Goal: Task Accomplishment & Management: Manage account settings

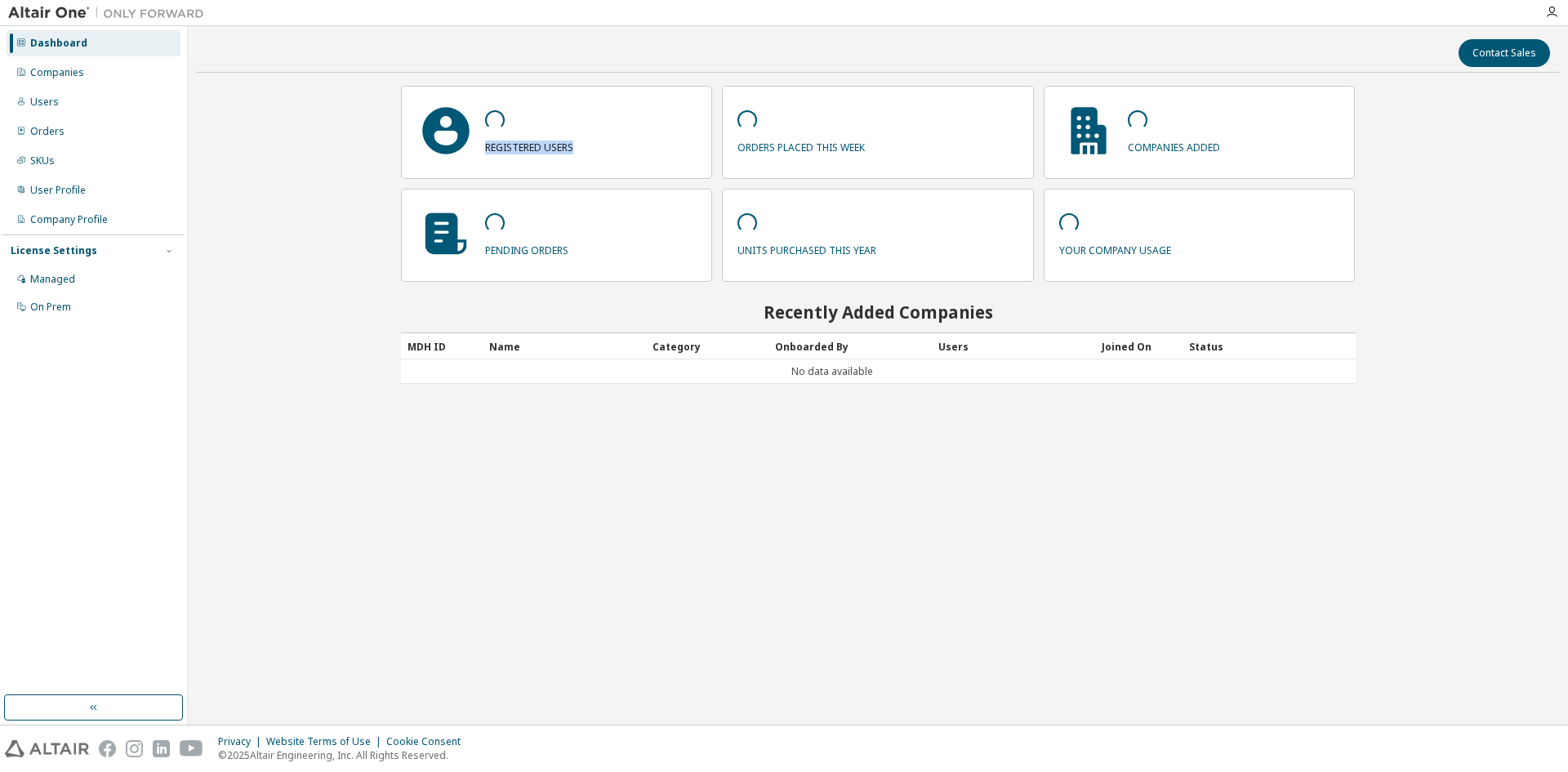
drag, startPoint x: 486, startPoint y: 145, endPoint x: 601, endPoint y: 150, distance: 115.1
click at [601, 150] on div "registered users" at bounding box center [557, 132] width 312 height 93
drag, startPoint x: 592, startPoint y: 145, endPoint x: 479, endPoint y: 155, distance: 113.4
click at [479, 155] on div "registered users" at bounding box center [557, 132] width 312 height 93
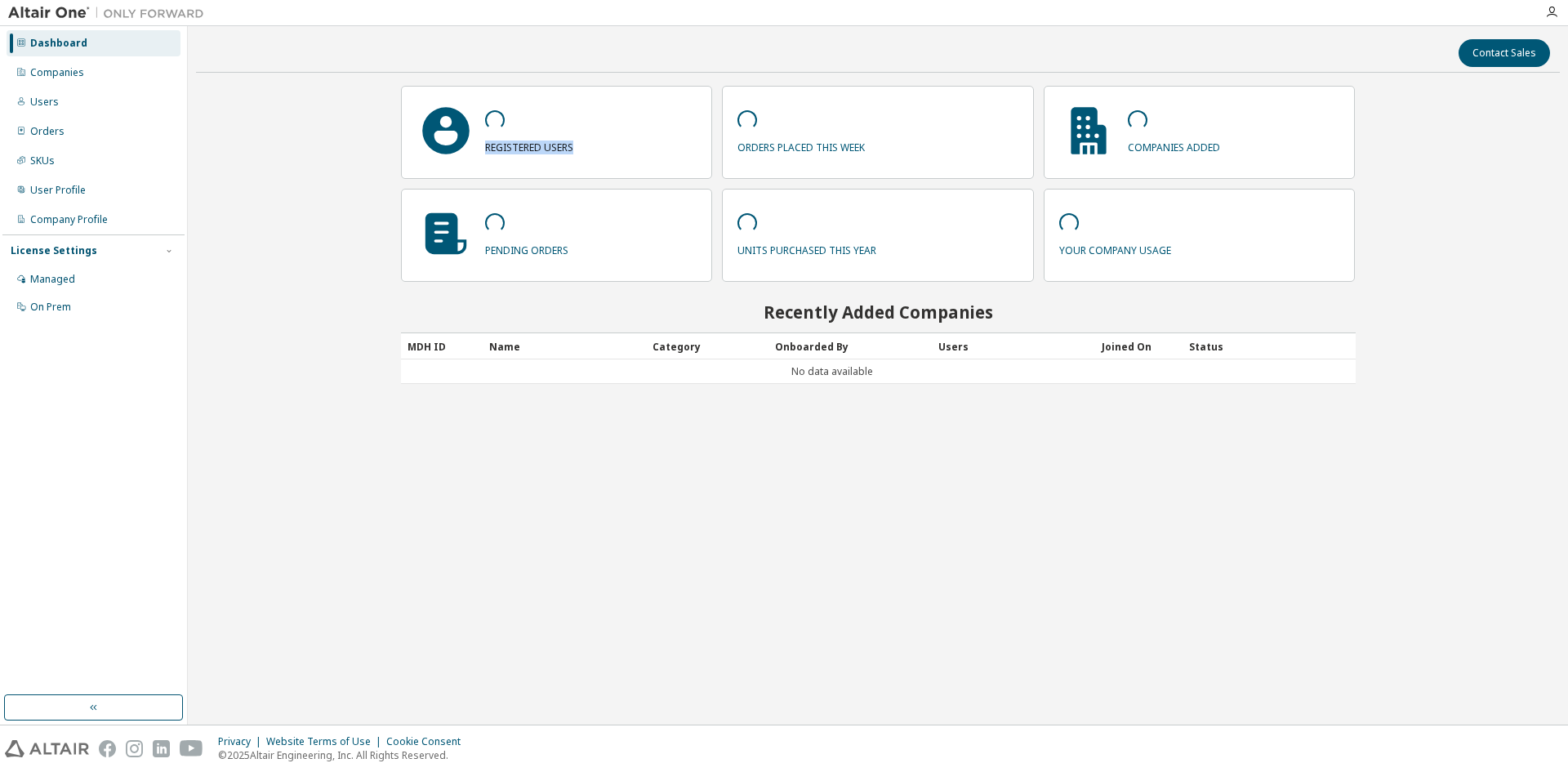
click at [516, 155] on div "registered users" at bounding box center [557, 132] width 312 height 93
drag, startPoint x: 486, startPoint y: 145, endPoint x: 610, endPoint y: 150, distance: 124.1
click at [610, 150] on div "registered users" at bounding box center [557, 132] width 312 height 93
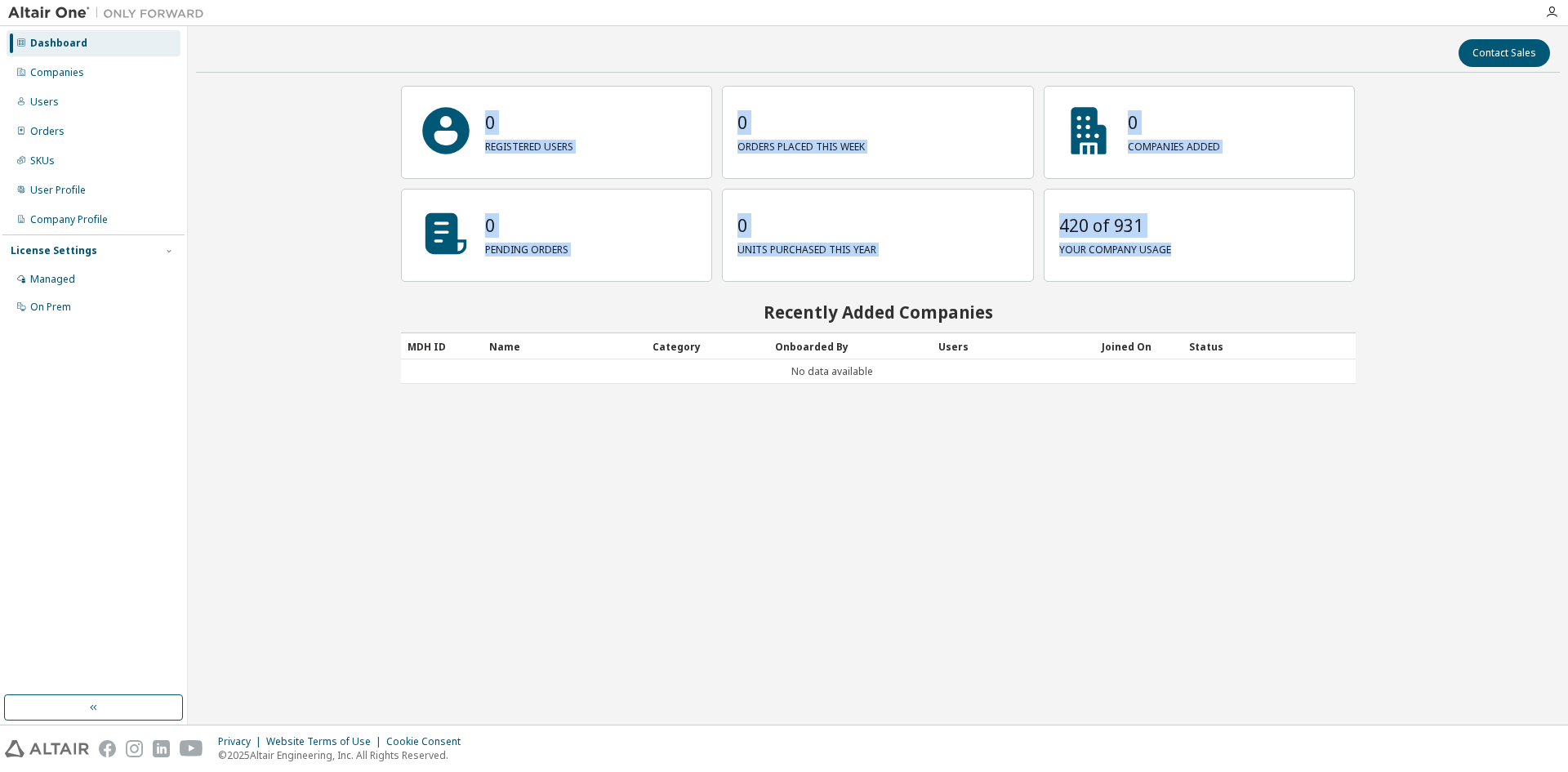
drag, startPoint x: 485, startPoint y: 121, endPoint x: 1261, endPoint y: 261, distance: 788.5
click at [1261, 261] on div "0 registered users 0 orders placed this week 0 companies added 0 pending orders…" at bounding box center [878, 184] width 955 height 196
click at [1261, 261] on div "420 of 931 your company usage" at bounding box center [1200, 235] width 312 height 93
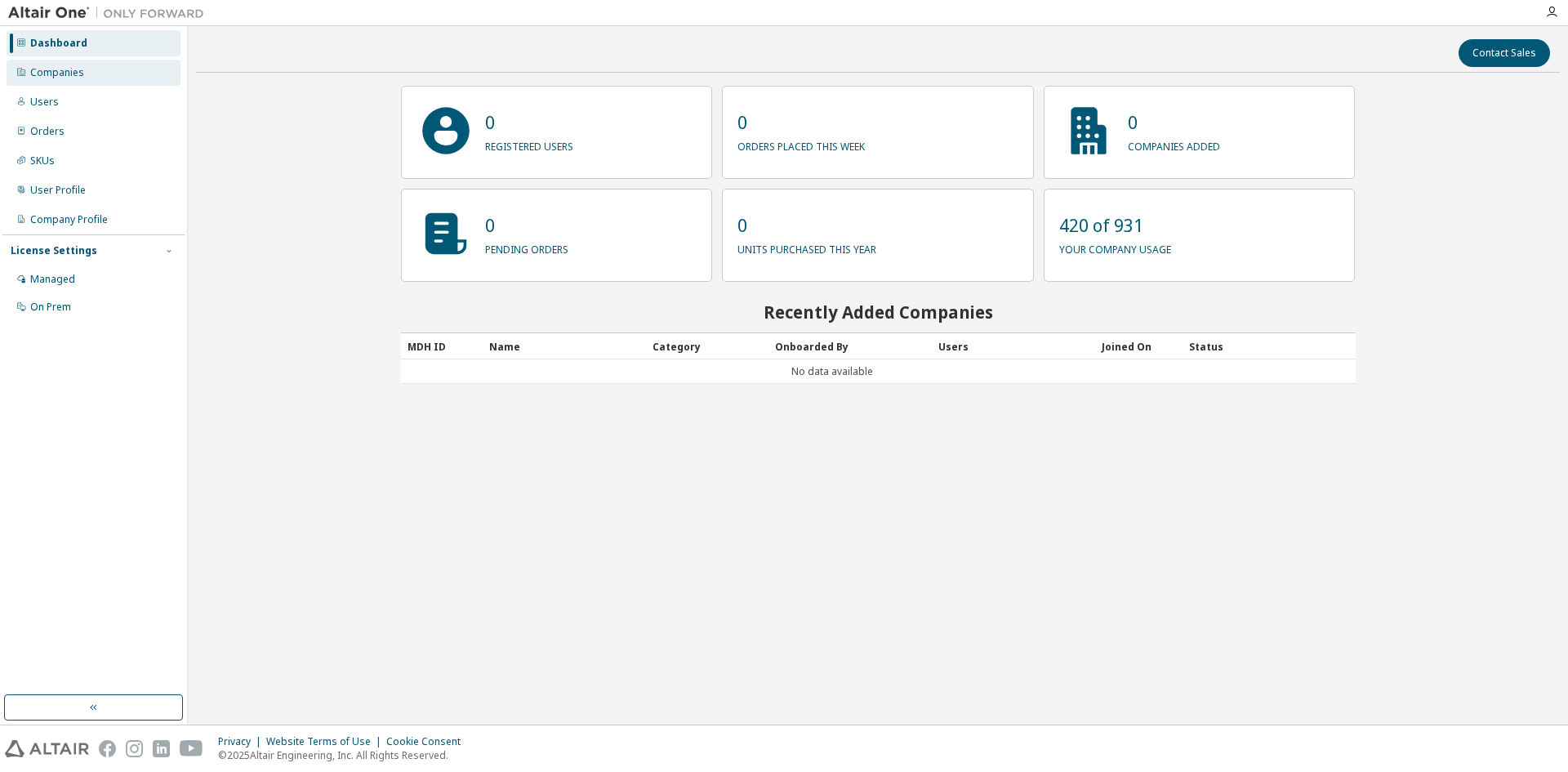
click at [104, 71] on div "Companies" at bounding box center [93, 72] width 174 height 26
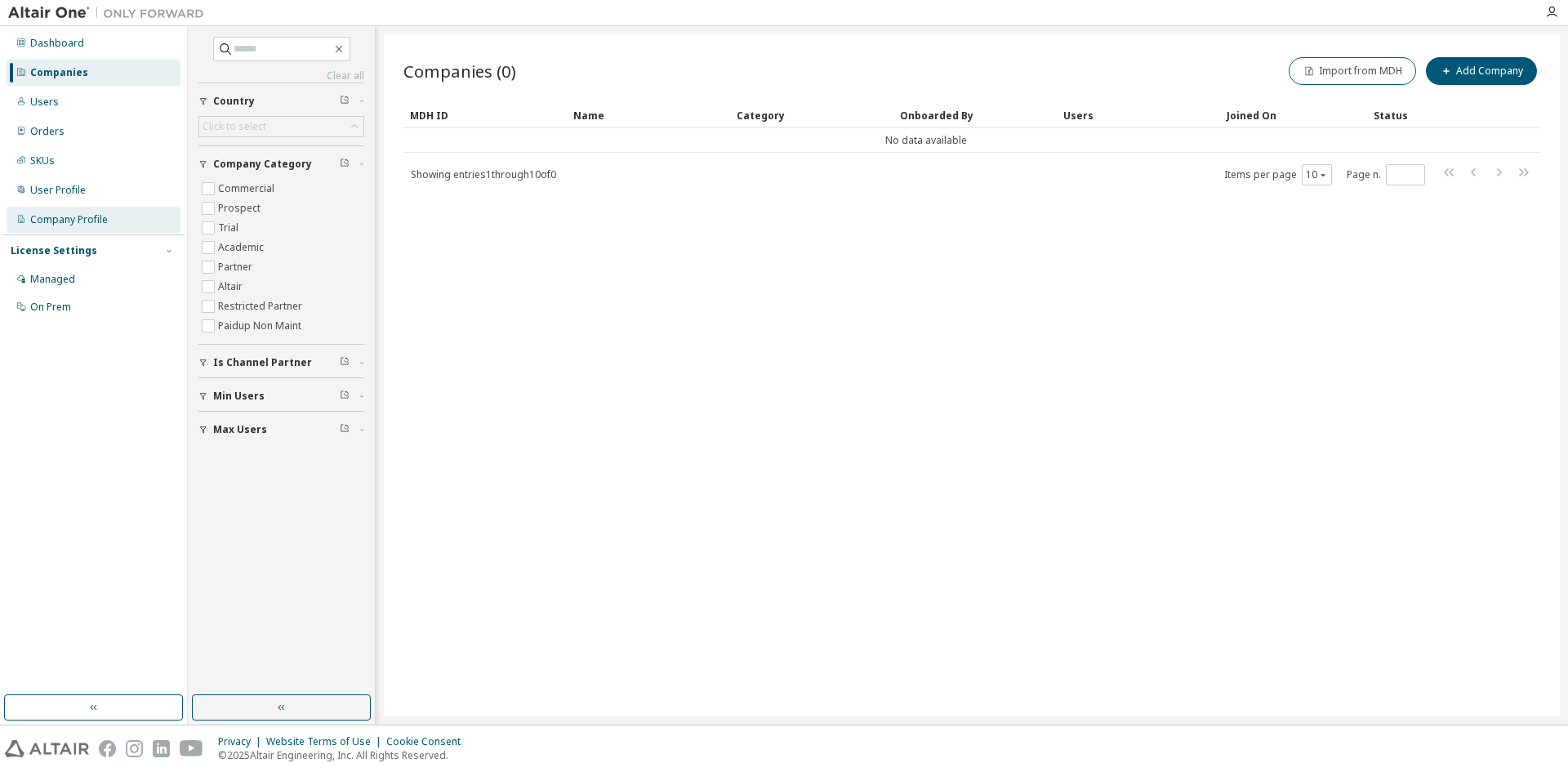
click at [62, 219] on div "Company Profile" at bounding box center [69, 220] width 78 height 13
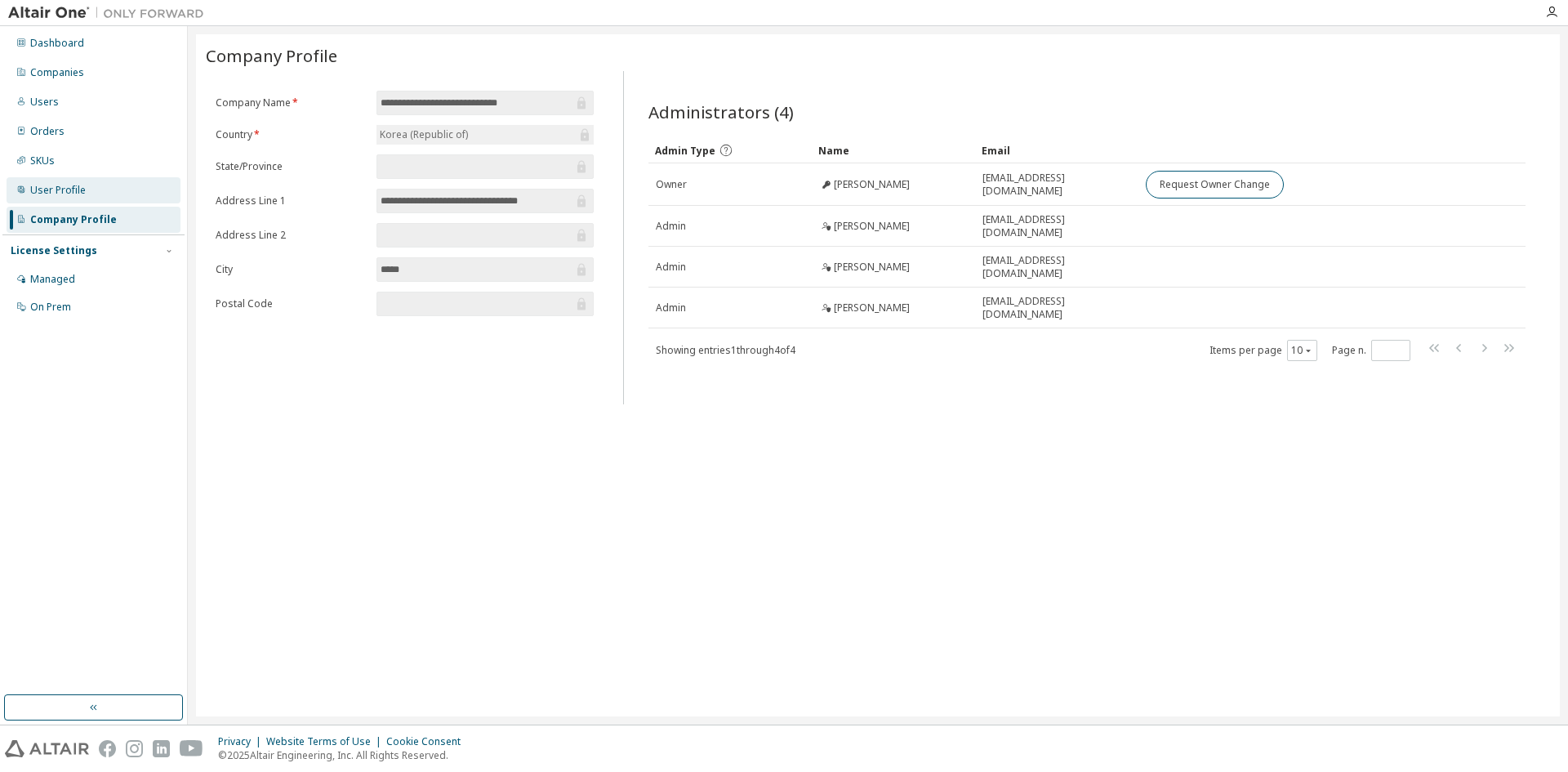
click at [89, 187] on div "User Profile" at bounding box center [93, 190] width 174 height 26
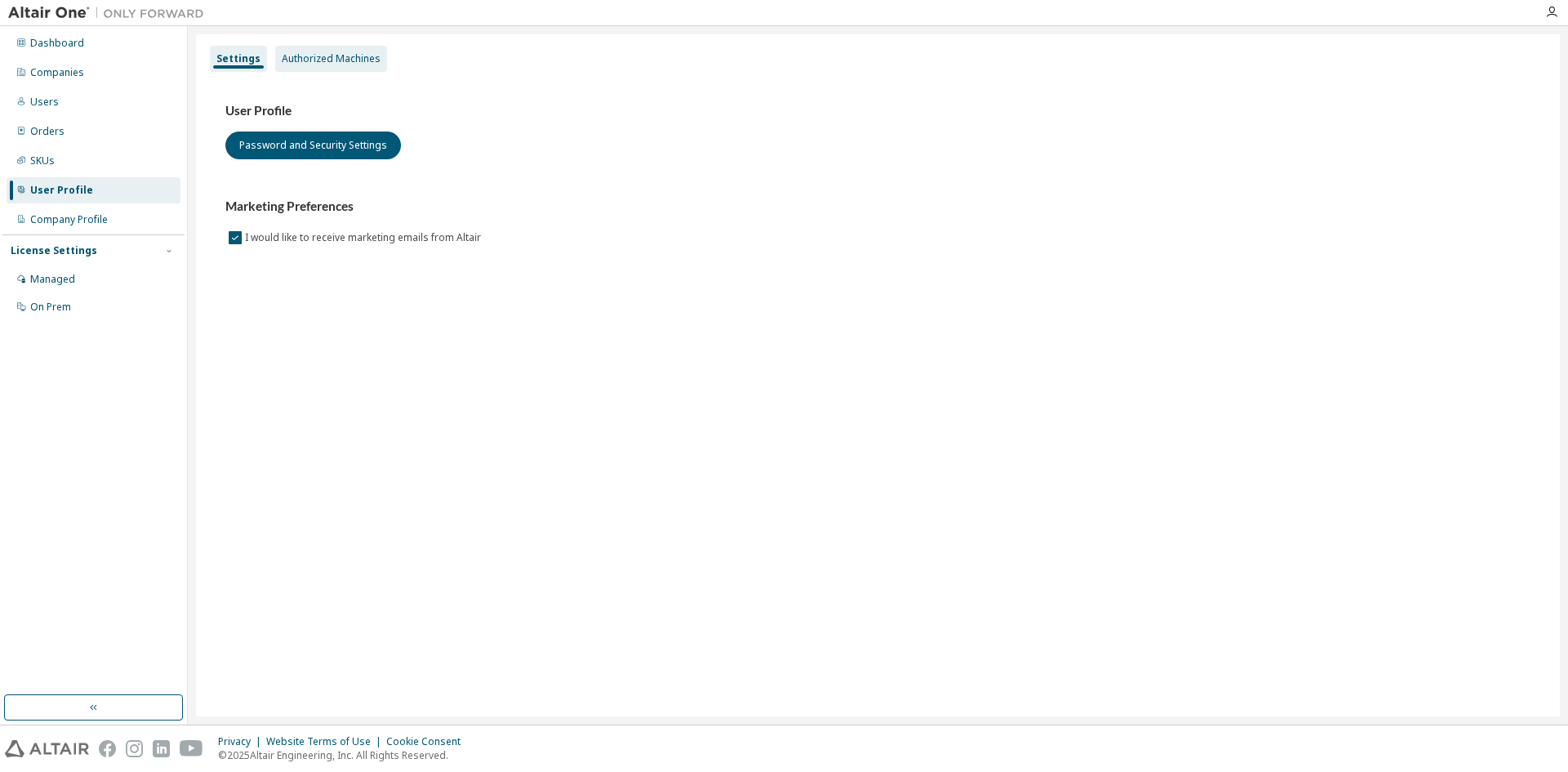
click at [306, 63] on div "Authorized Machines" at bounding box center [331, 59] width 99 height 13
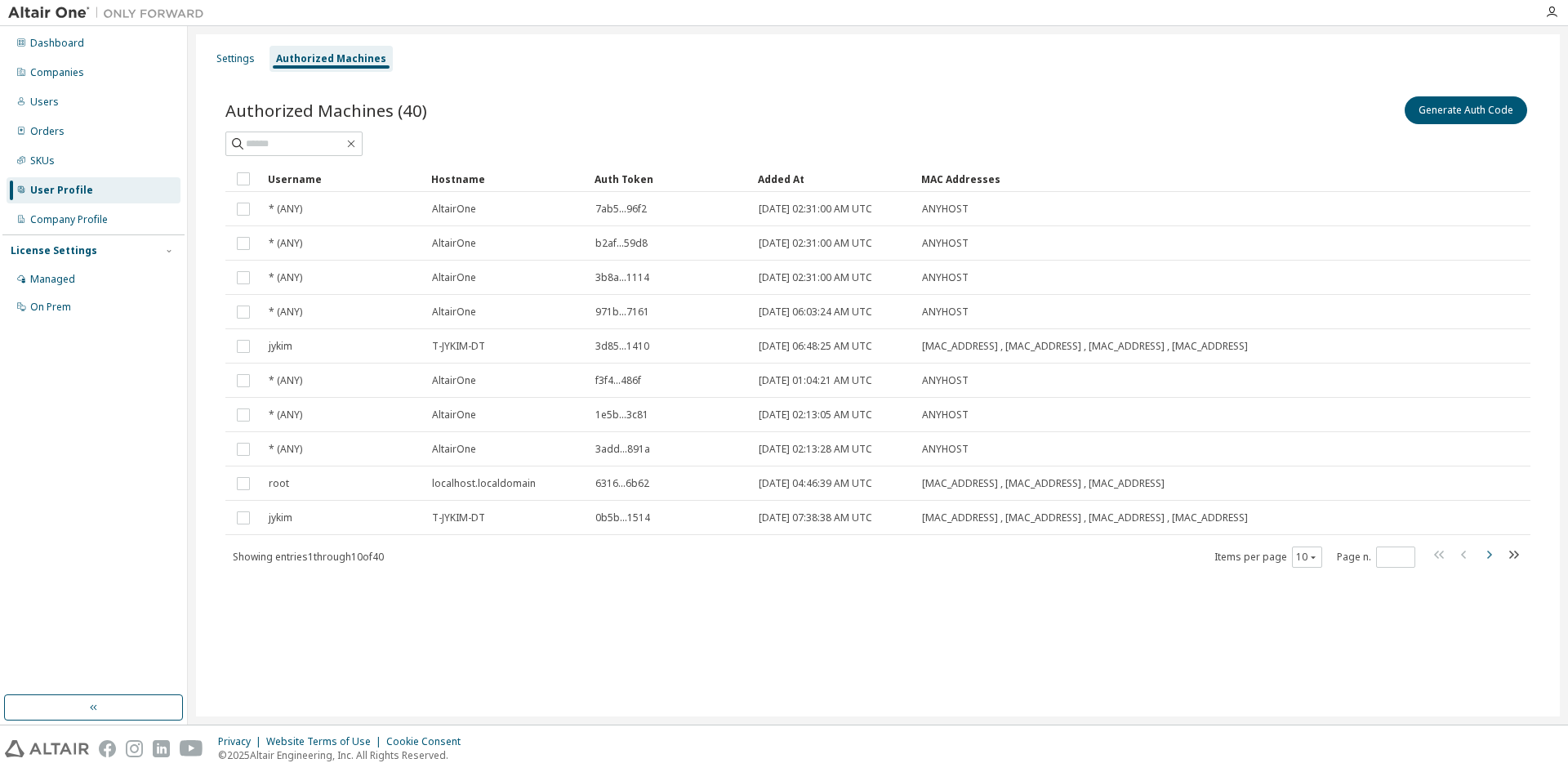
click at [1488, 555] on icon "button" at bounding box center [1489, 554] width 20 height 20
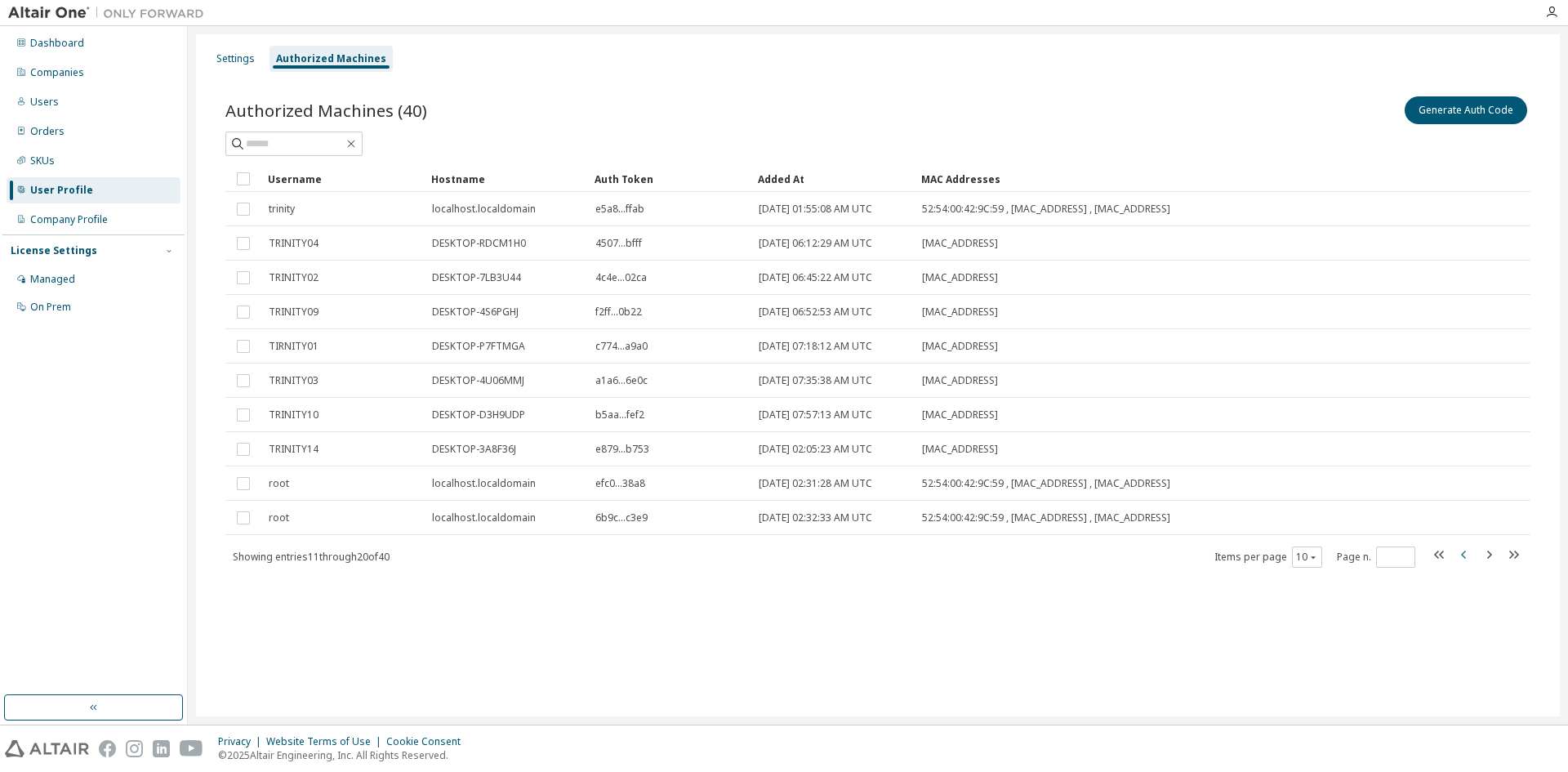
click at [1465, 554] on icon "button" at bounding box center [1464, 554] width 20 height 20
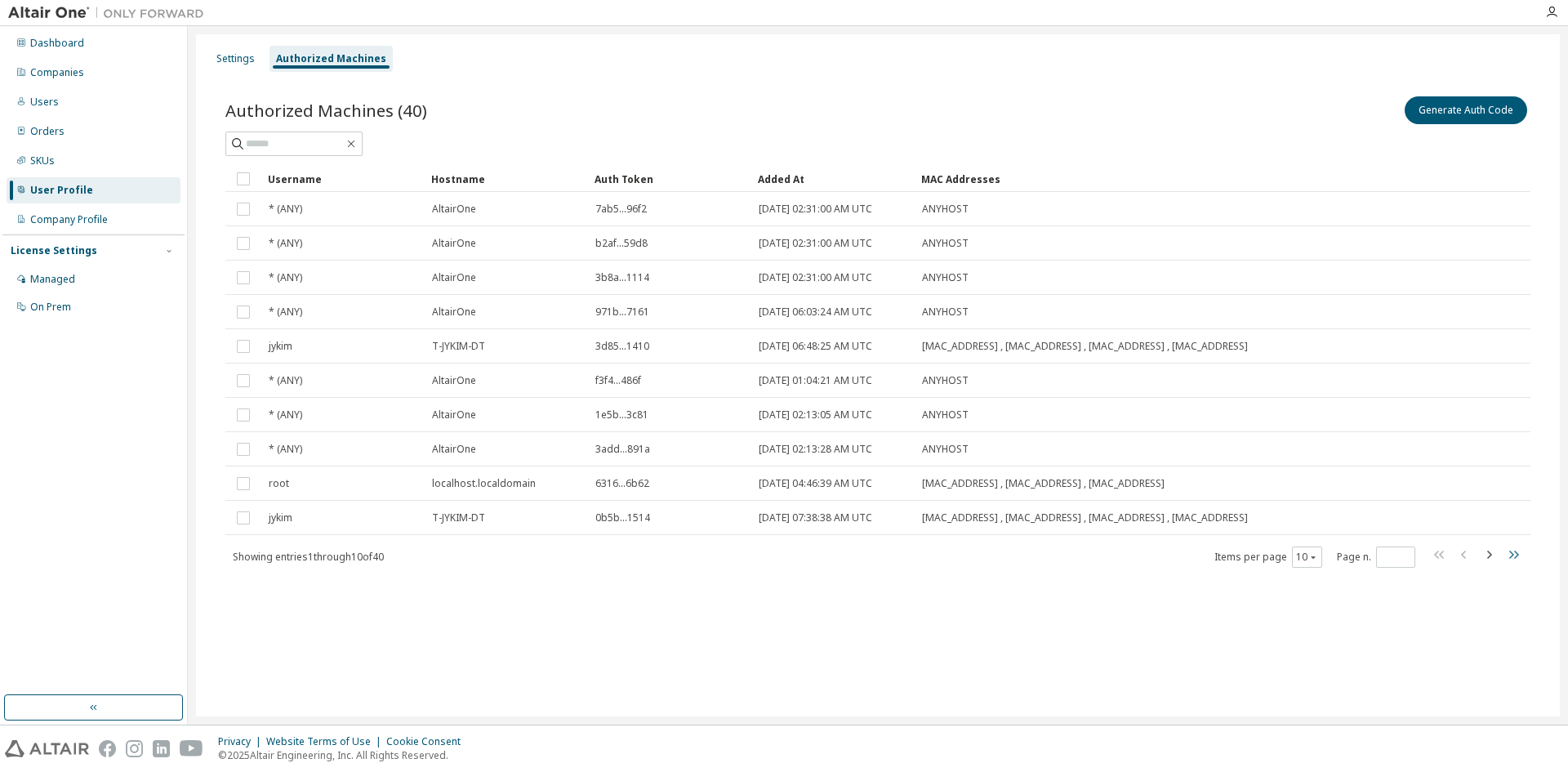
click at [1514, 553] on icon "button" at bounding box center [1514, 554] width 20 height 20
type input "*"
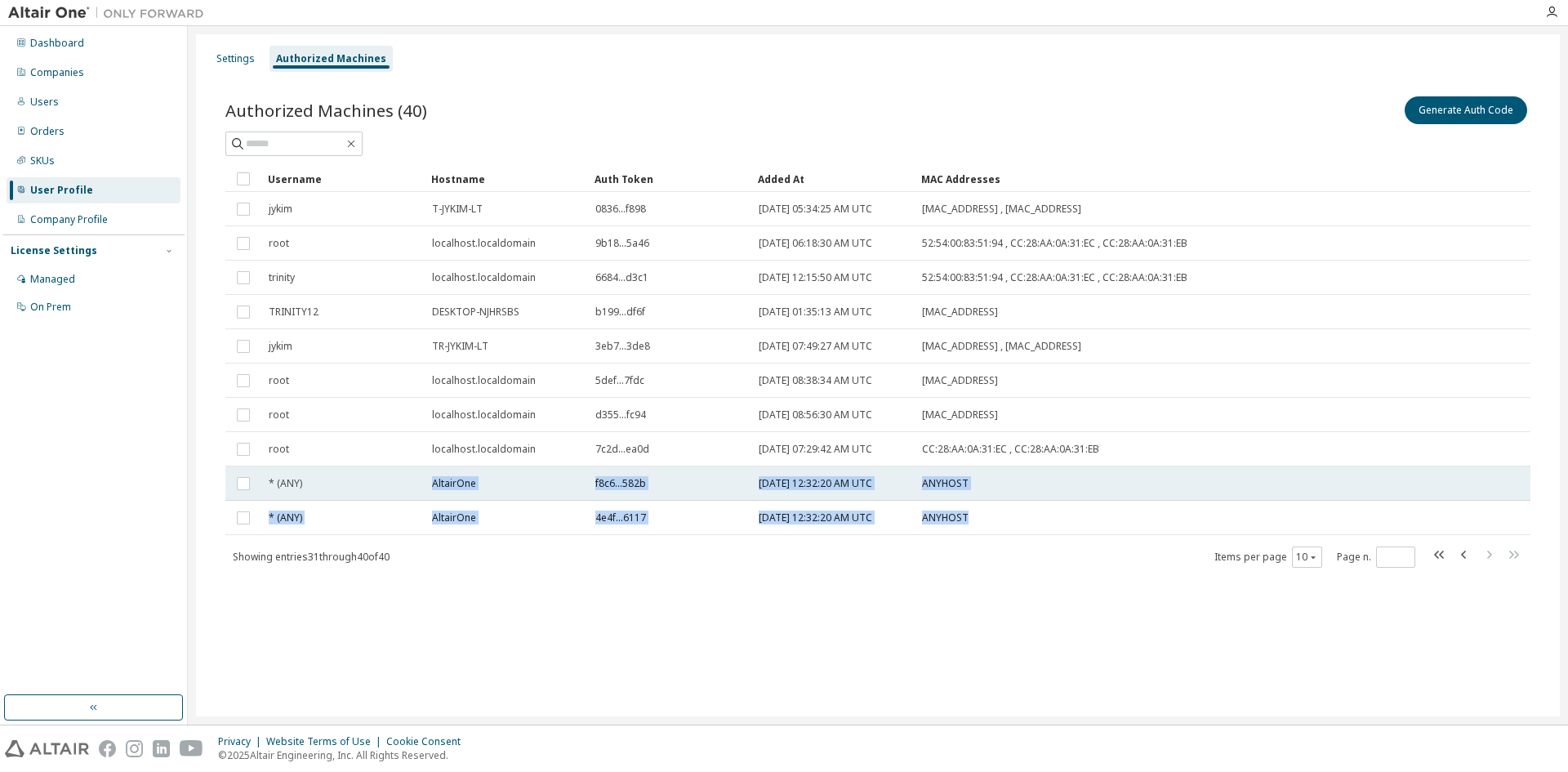
drag, startPoint x: 998, startPoint y: 518, endPoint x: 423, endPoint y: 484, distance: 576.0
click at [423, 484] on tbody "jykim T-JYKIM-LT 0836...f898 2025-03-19 05:34:25 AM UTC 34:7D:F6:94:0A:DD , 34:…" at bounding box center [878, 363] width 1305 height 343
click at [440, 478] on span "AltairOne" at bounding box center [453, 483] width 44 height 13
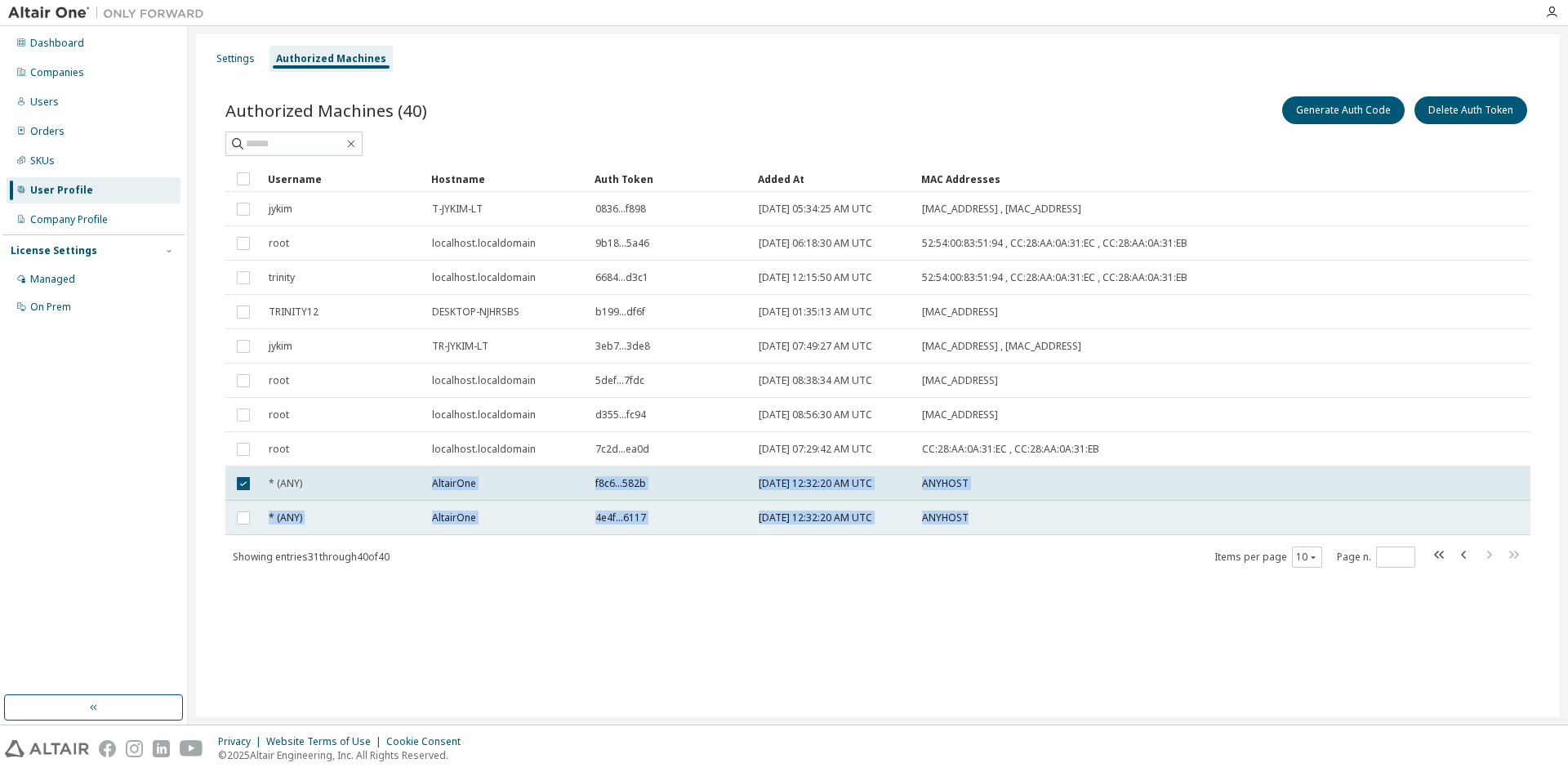
drag, startPoint x: 432, startPoint y: 480, endPoint x: 1005, endPoint y: 512, distance: 573.9
click at [1005, 512] on tbody "jykim T-JYKIM-LT 0836...f898 2025-03-19 05:34:25 AM UTC 34:7D:F6:94:0A:DD , 34:…" at bounding box center [878, 363] width 1305 height 343
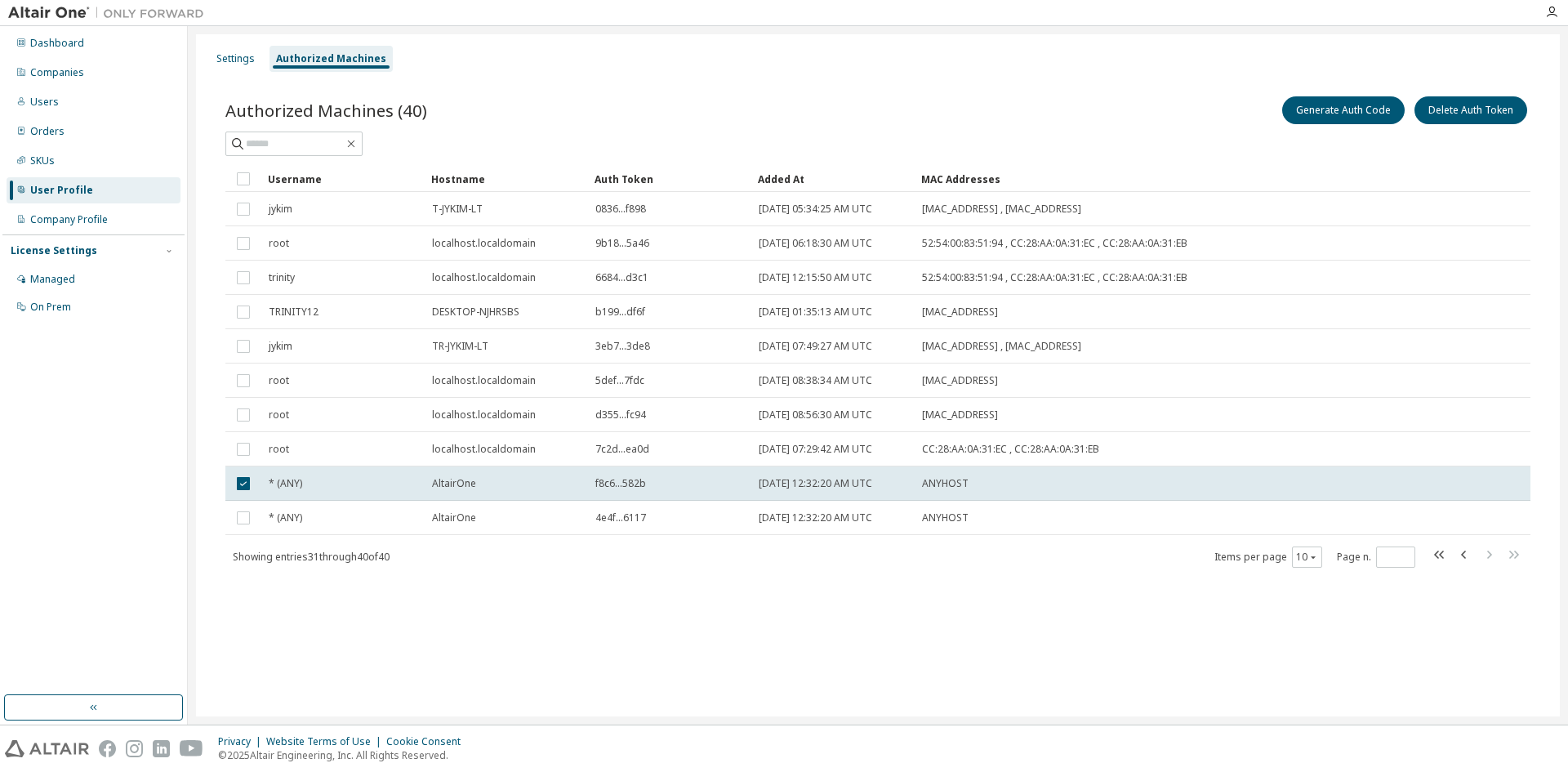
click at [953, 609] on div "Authorized Machines (40) Generate Auth Code Delete Auth Token Clear Load Save S…" at bounding box center [878, 342] width 1344 height 537
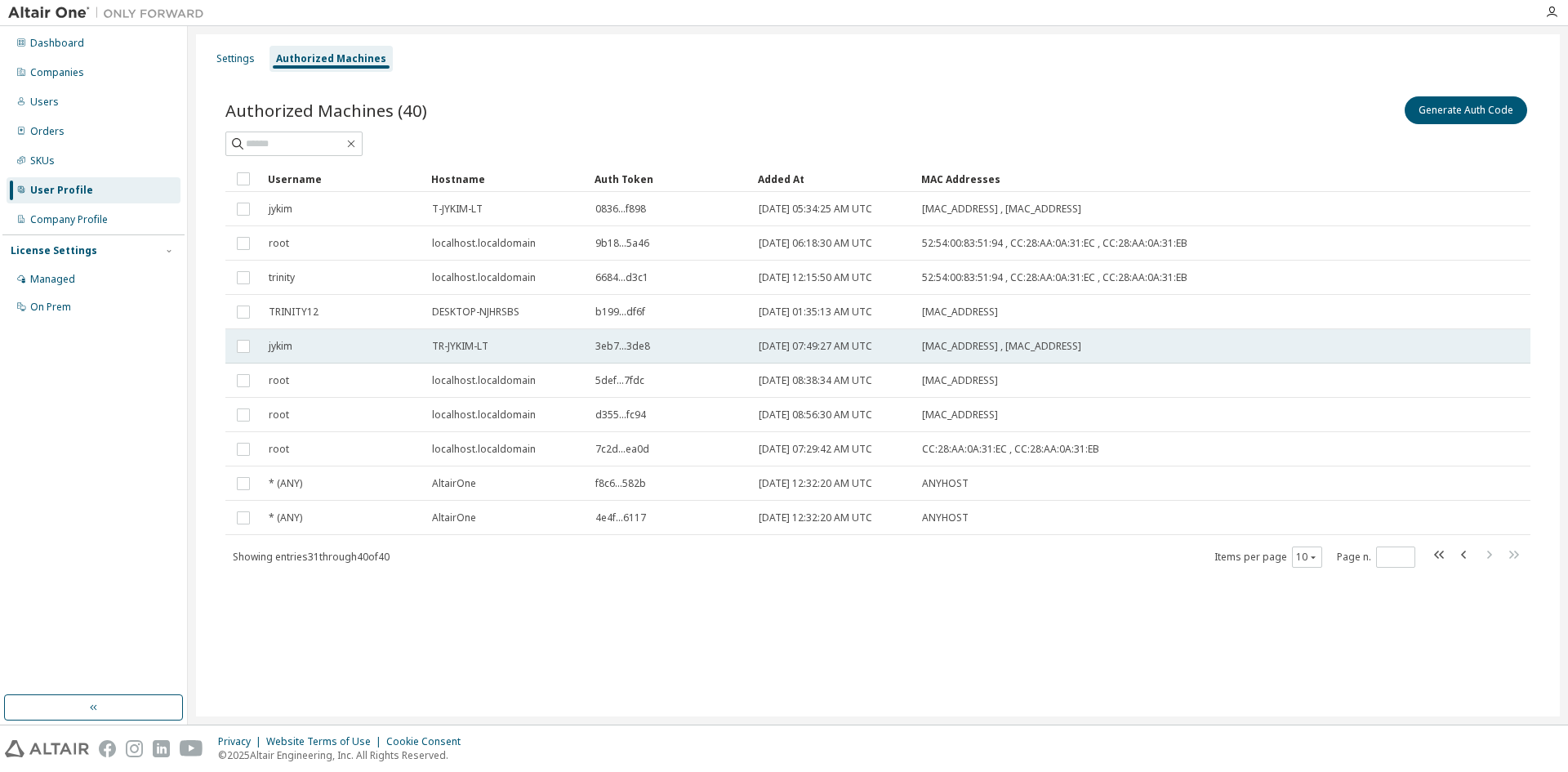
drag, startPoint x: 434, startPoint y: 343, endPoint x: 1128, endPoint y: 338, distance: 694.0
click at [1128, 338] on tr "jykim TR-JYKIM-LT 3eb7...3de8 2025-06-23 07:49:27 AM UTC 34:7D:F6:94:0A:DD , 34…" at bounding box center [878, 346] width 1305 height 34
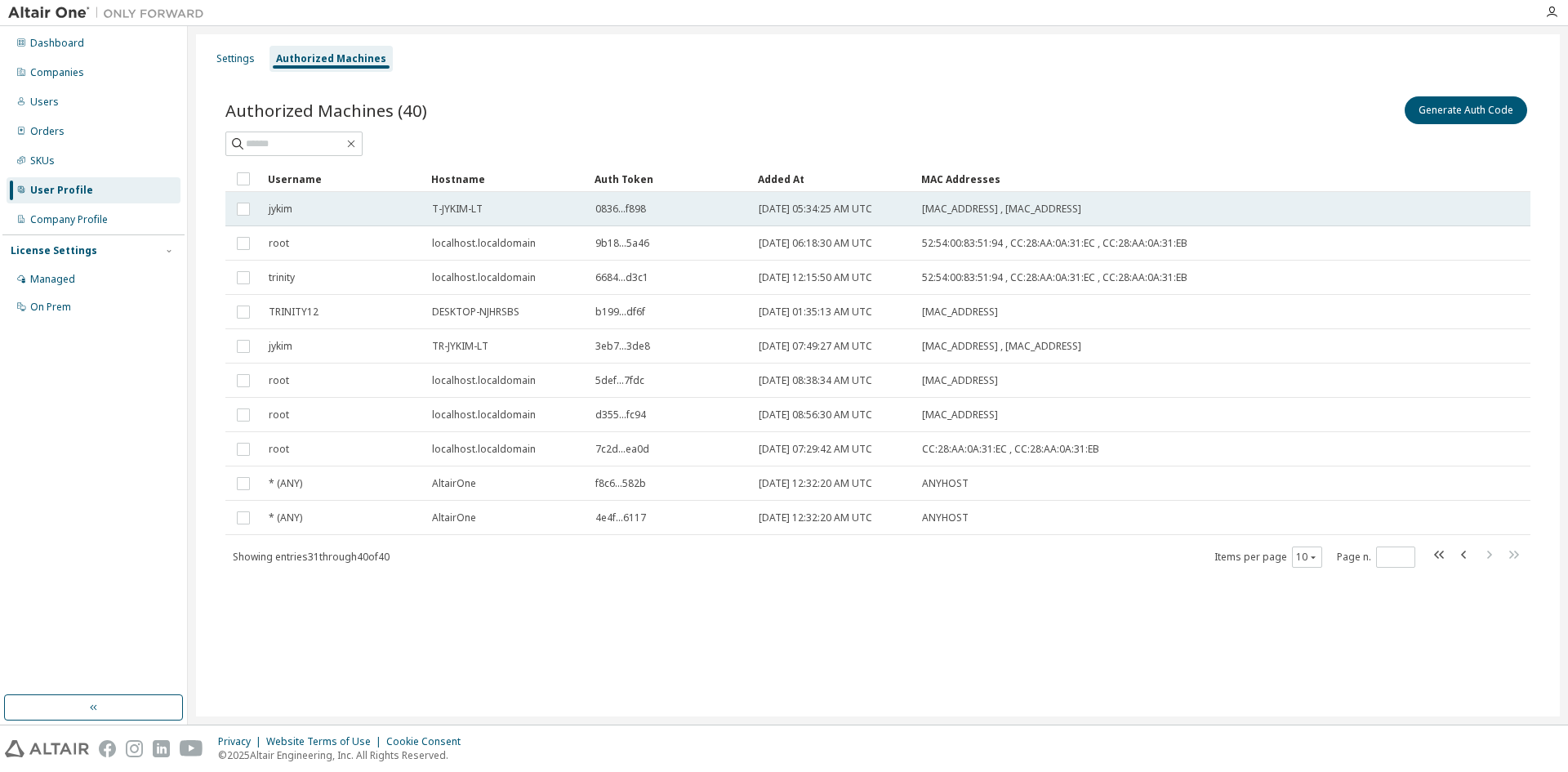
drag, startPoint x: 433, startPoint y: 207, endPoint x: 1150, endPoint y: 199, distance: 717.0
click at [1150, 199] on tr "jykim T-JYKIM-LT 0836...f898 2025-03-19 05:34:25 AM UTC 34:7D:F6:94:0A:DD , 34:…" at bounding box center [878, 209] width 1305 height 34
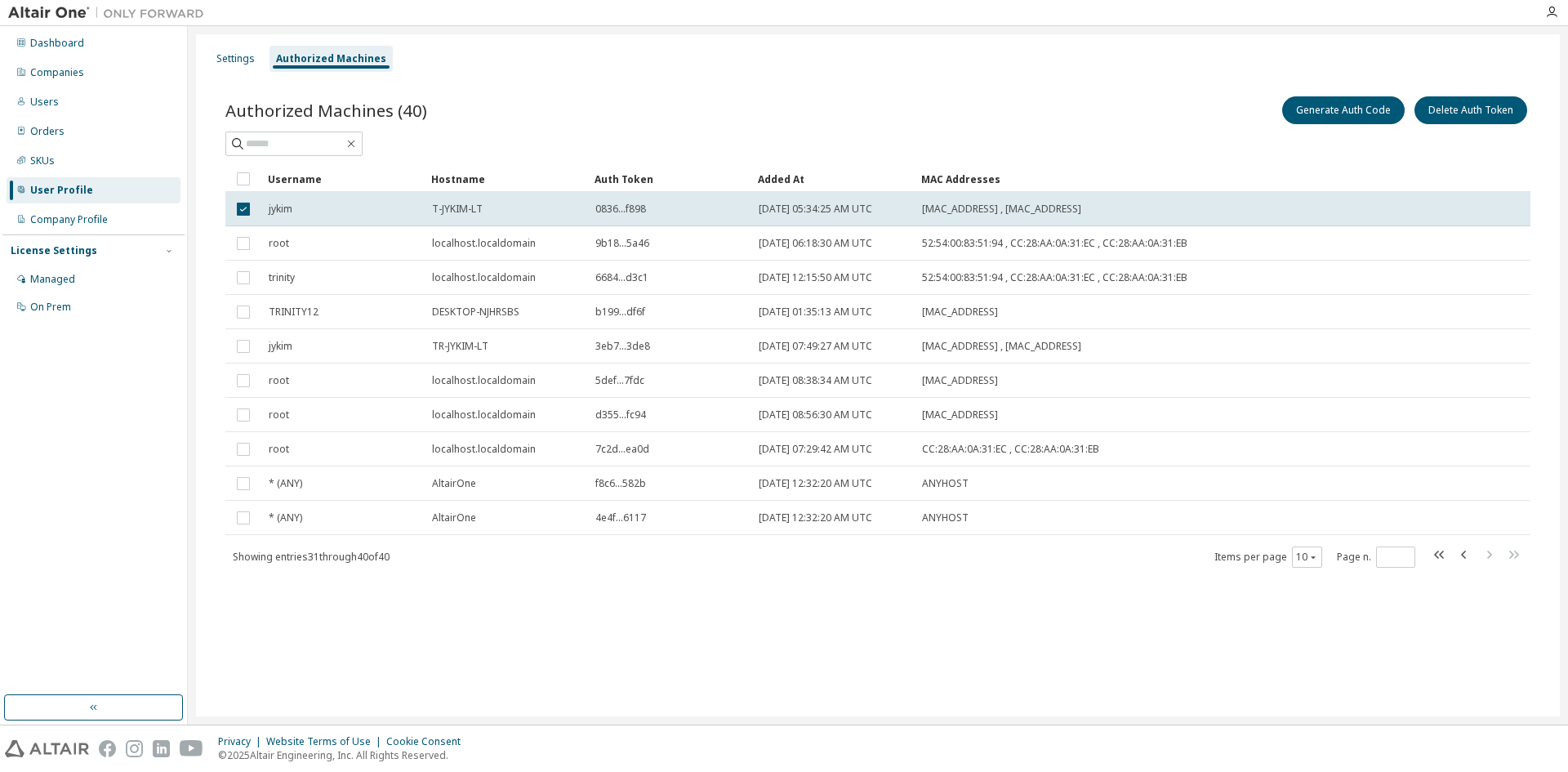
click at [1150, 199] on td "[MAC_ADDRESS] , [MAC_ADDRESS]" at bounding box center [1140, 209] width 451 height 34
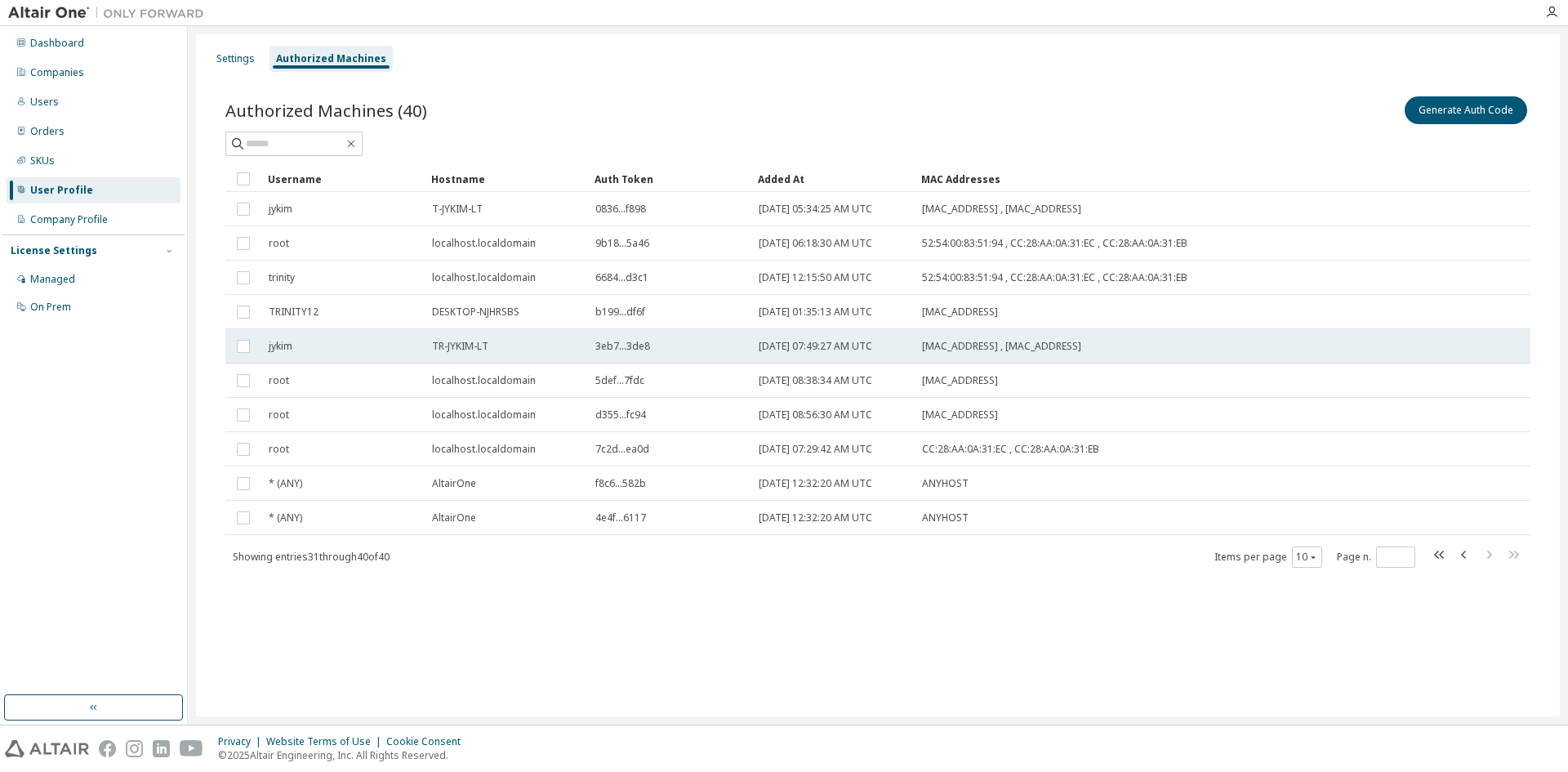
drag, startPoint x: 432, startPoint y: 342, endPoint x: 1180, endPoint y: 336, distance: 748.0
click at [1180, 336] on tr "jykim TR-JYKIM-LT 3eb7...3de8 2025-06-23 07:49:27 AM UTC 34:7D:F6:94:0A:DD , 34…" at bounding box center [878, 346] width 1305 height 34
click at [1180, 336] on td "[MAC_ADDRESS] , [MAC_ADDRESS]" at bounding box center [1140, 346] width 451 height 34
click at [1496, 118] on button "Delete Auth Token" at bounding box center [1471, 110] width 112 height 28
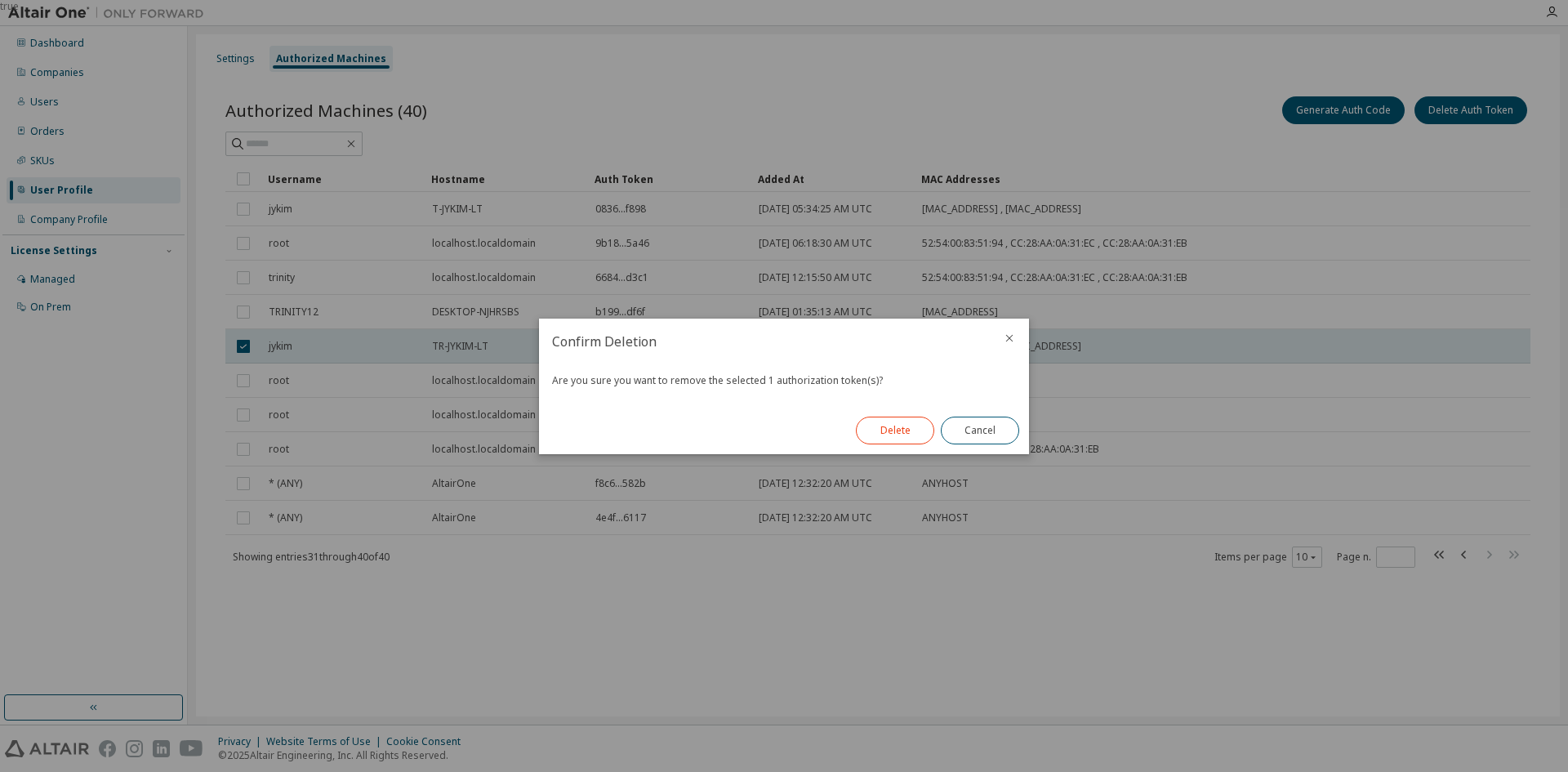
click at [890, 433] on button "Delete" at bounding box center [895, 430] width 79 height 28
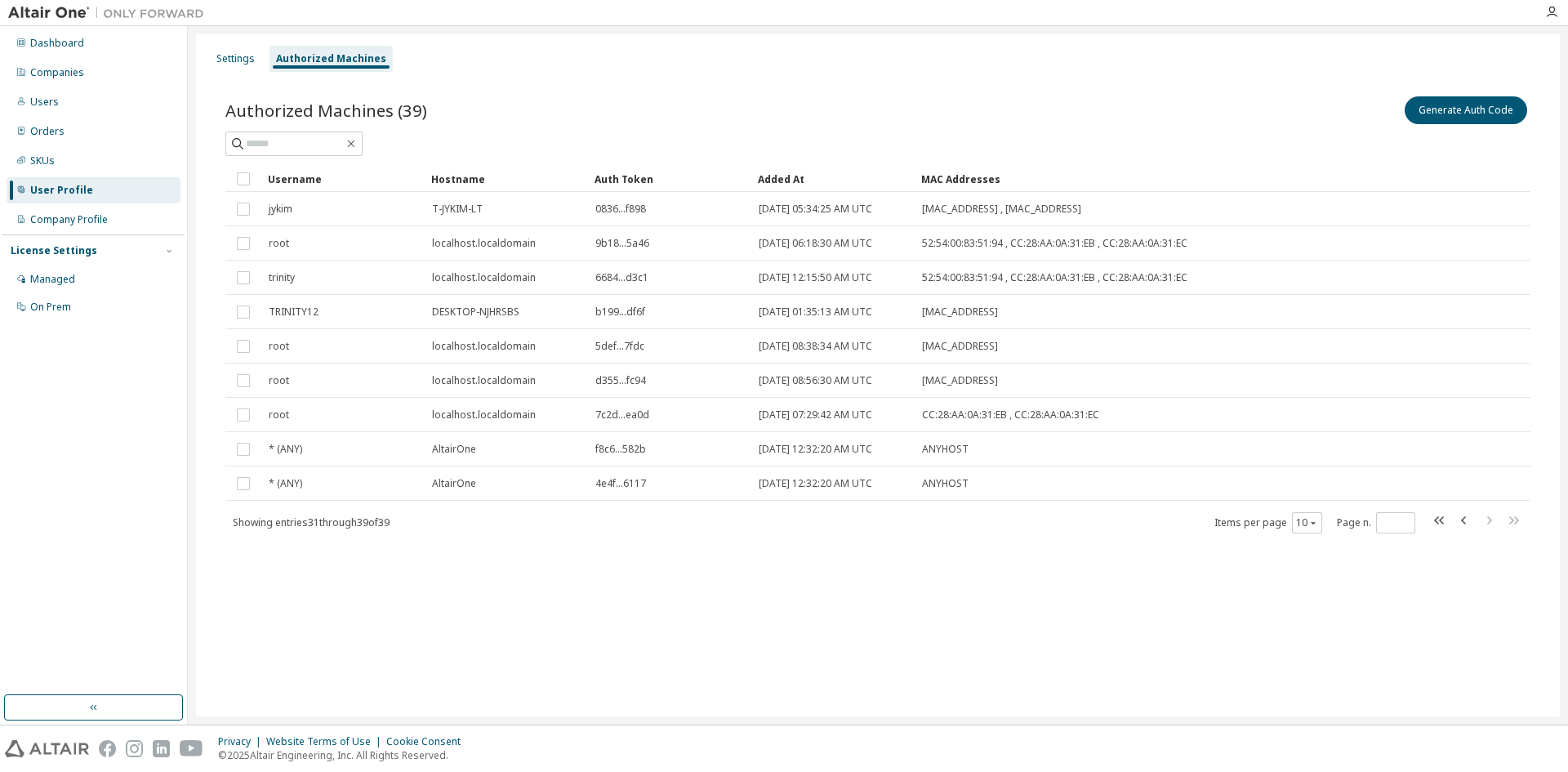
click at [996, 602] on div "Settings Authorized Machines Authorized Machines (39) Generate Auth Code Clear …" at bounding box center [878, 375] width 1364 height 682
click at [1209, 636] on div "Settings Authorized Machines Authorized Machines (39) Generate Auth Code Clear …" at bounding box center [878, 375] width 1364 height 682
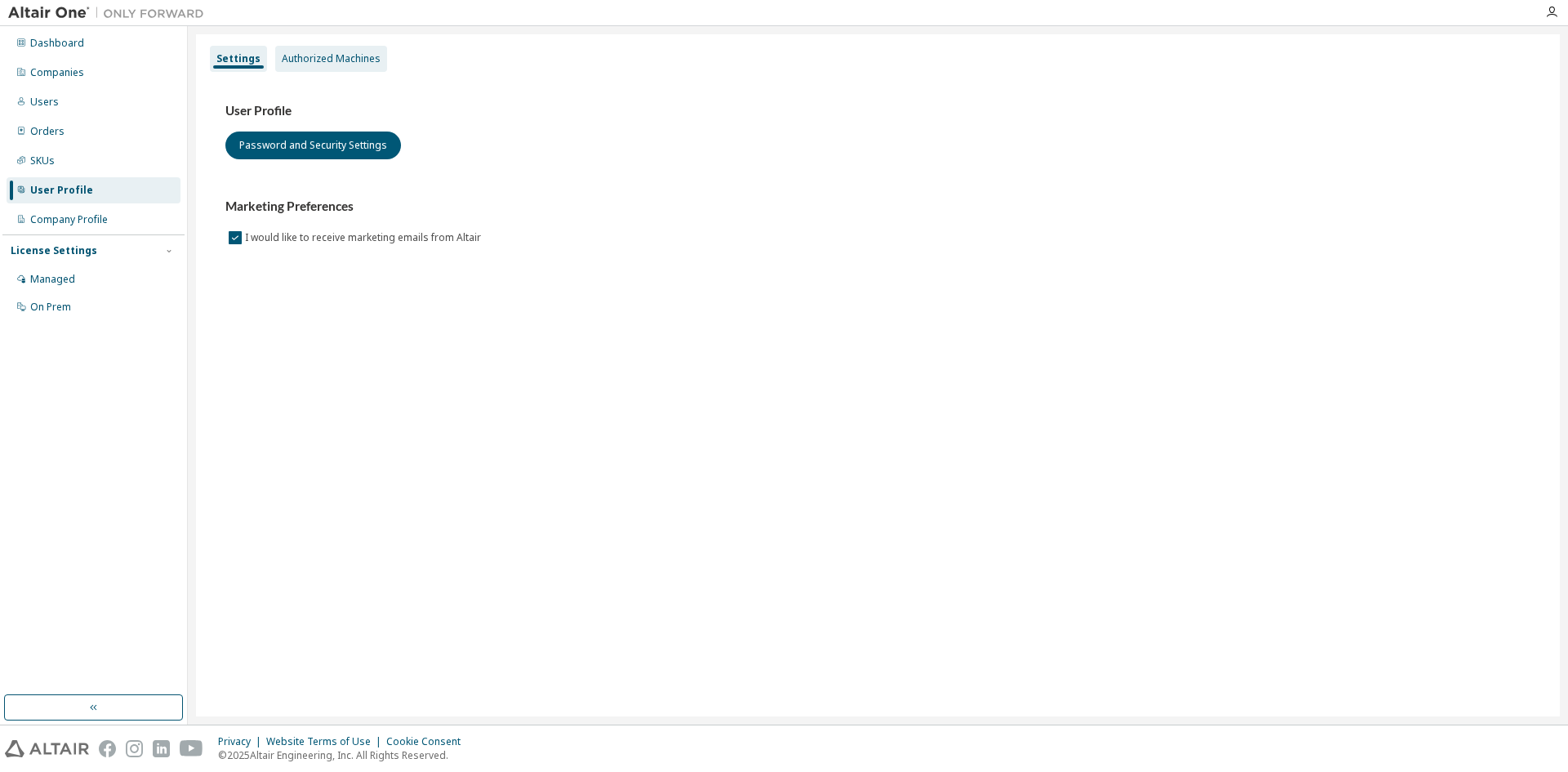
click at [354, 53] on div "Authorized Machines" at bounding box center [331, 59] width 99 height 13
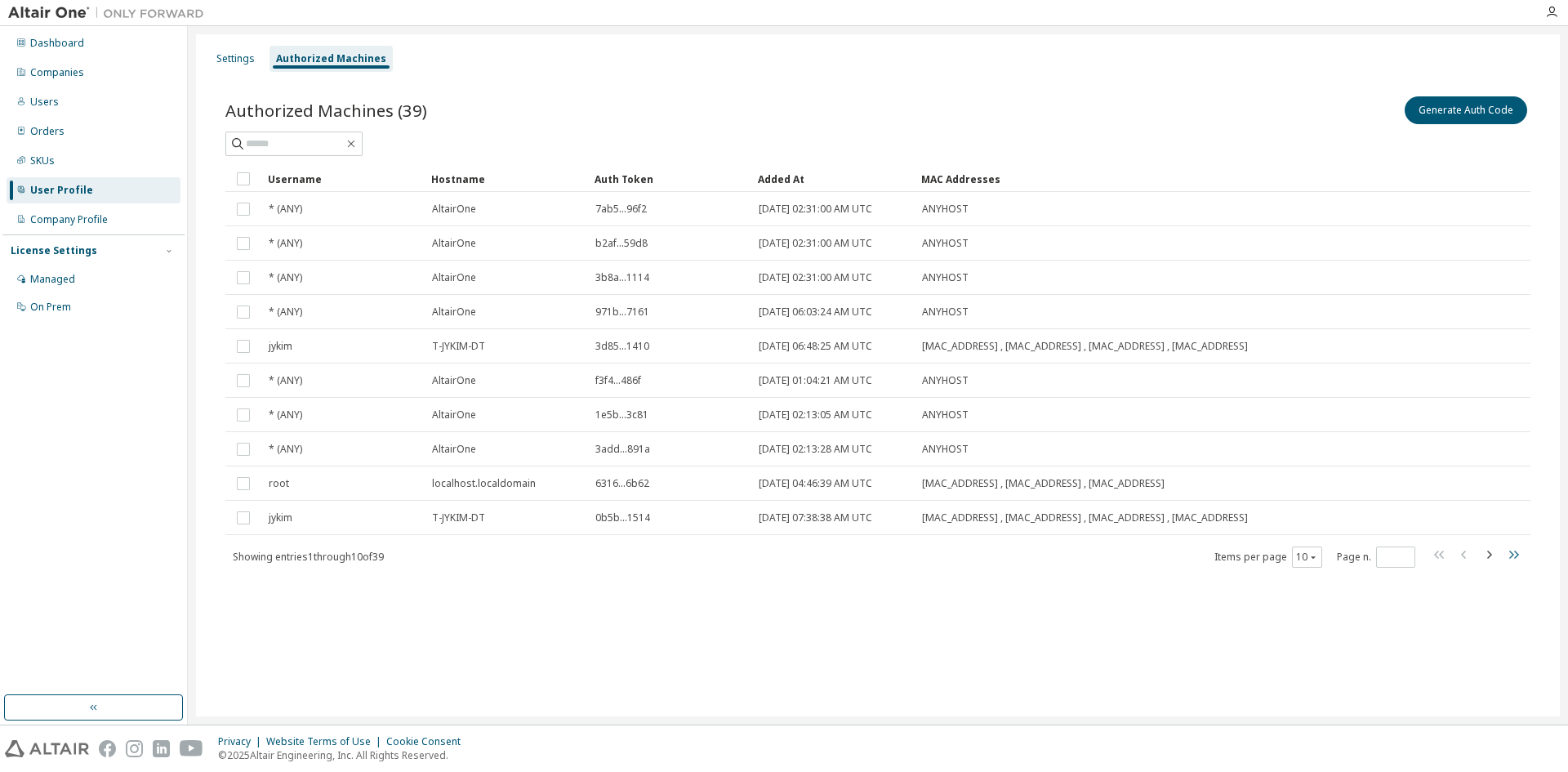
click at [1514, 554] on icon "button" at bounding box center [1514, 554] width 10 height 8
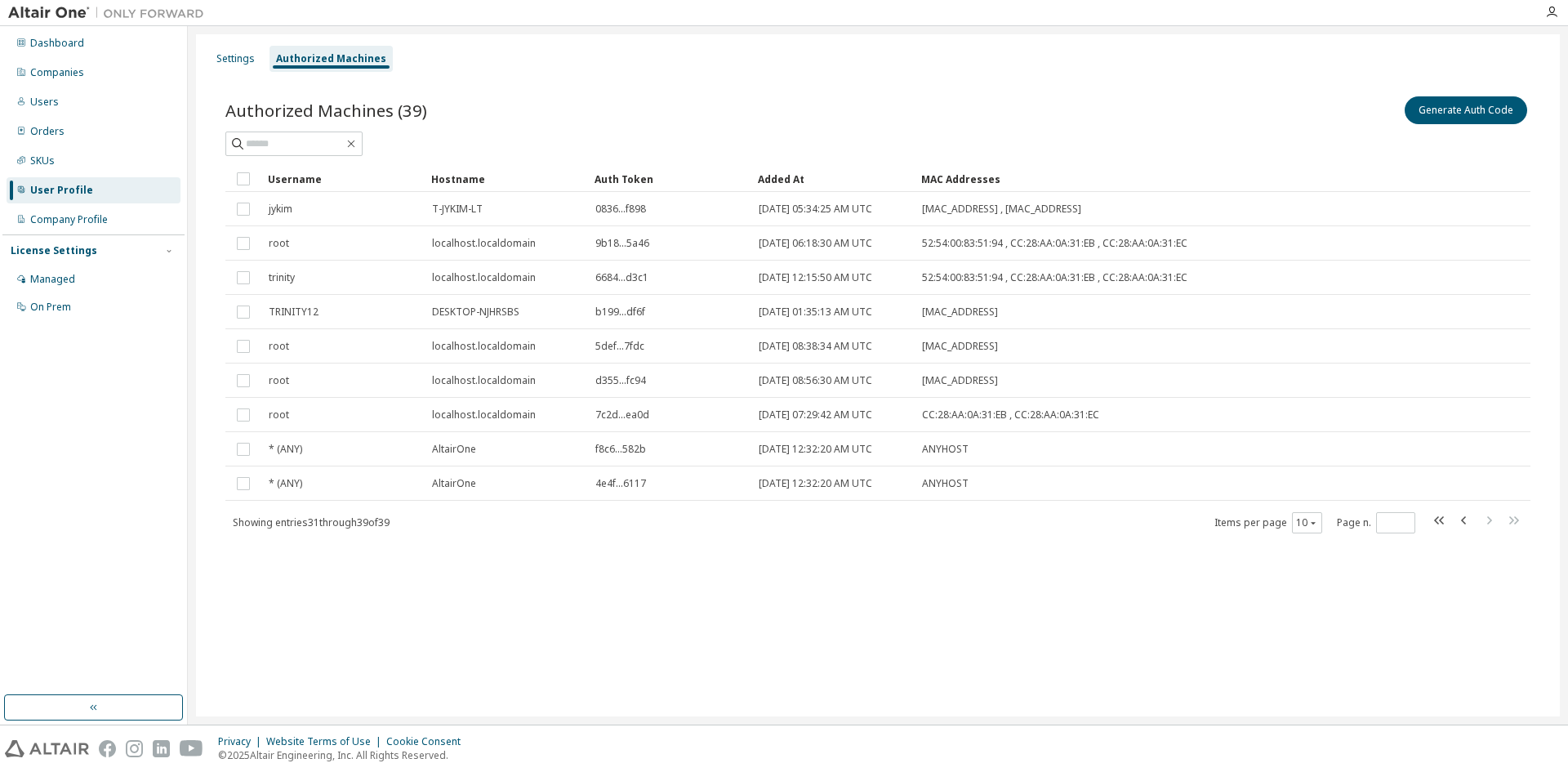
click at [1021, 594] on div "Settings Authorized Machines Authorized Machines (39) Generate Auth Code Clear …" at bounding box center [878, 375] width 1364 height 682
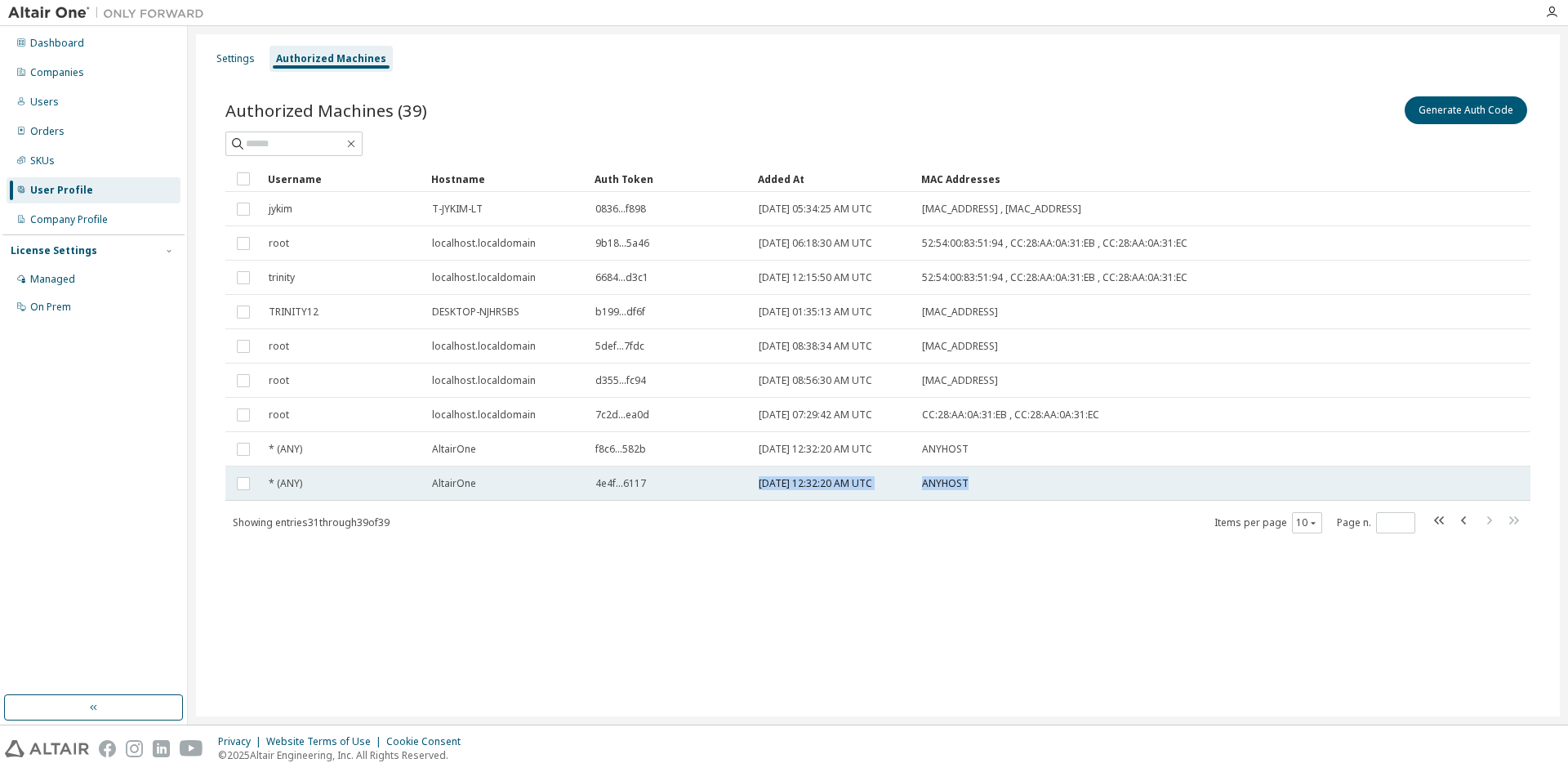
drag, startPoint x: 755, startPoint y: 485, endPoint x: 1050, endPoint y: 486, distance: 295.0
click at [1050, 486] on tr "* (ANY) AltairOne 4e4f...6117 2025-09-29 12:32:20 AM UTC ANYHOST" at bounding box center [878, 484] width 1305 height 34
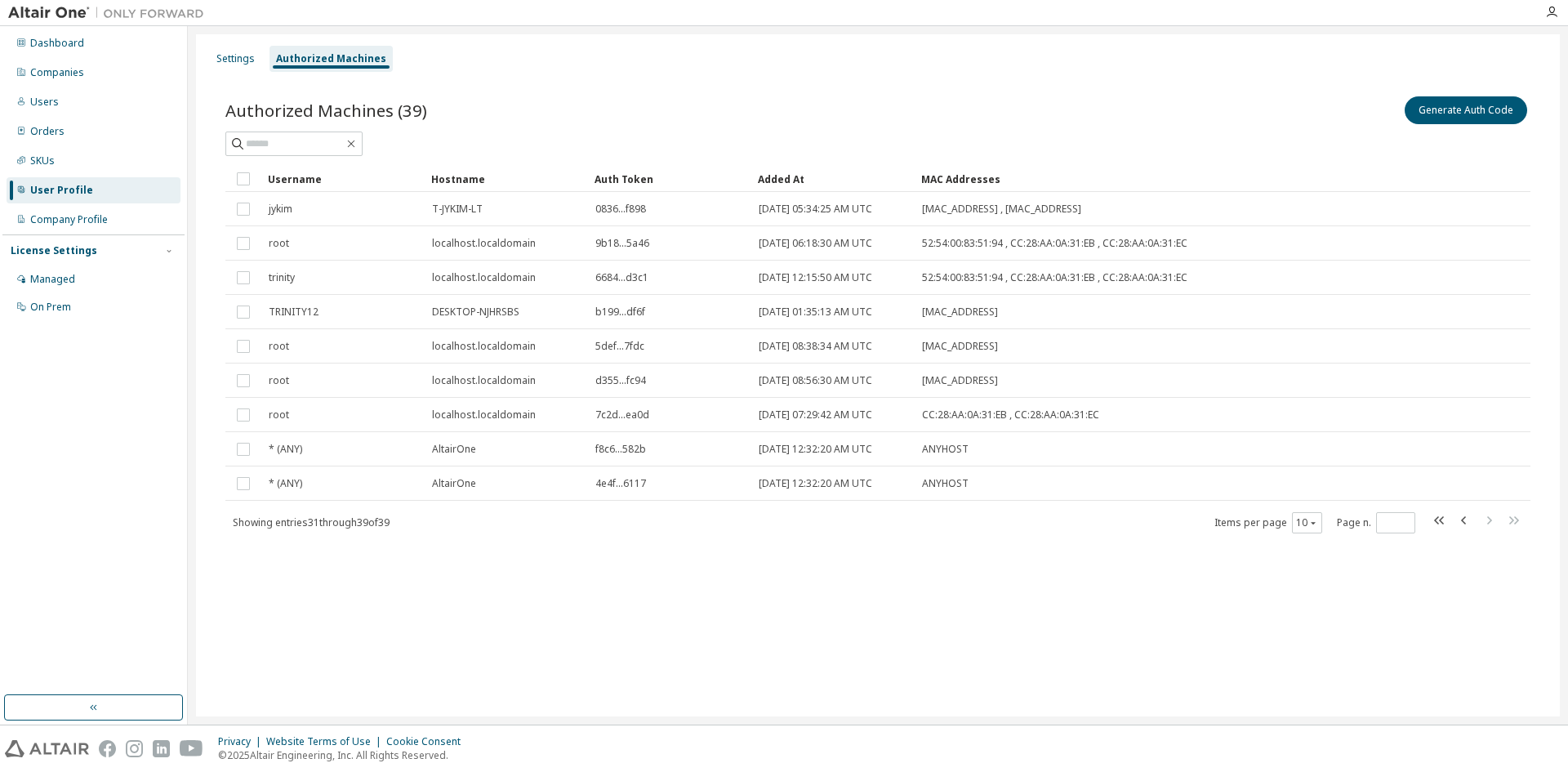
click at [884, 599] on div "Settings Authorized Machines Authorized Machines (39) Generate Auth Code Clear …" at bounding box center [878, 375] width 1364 height 682
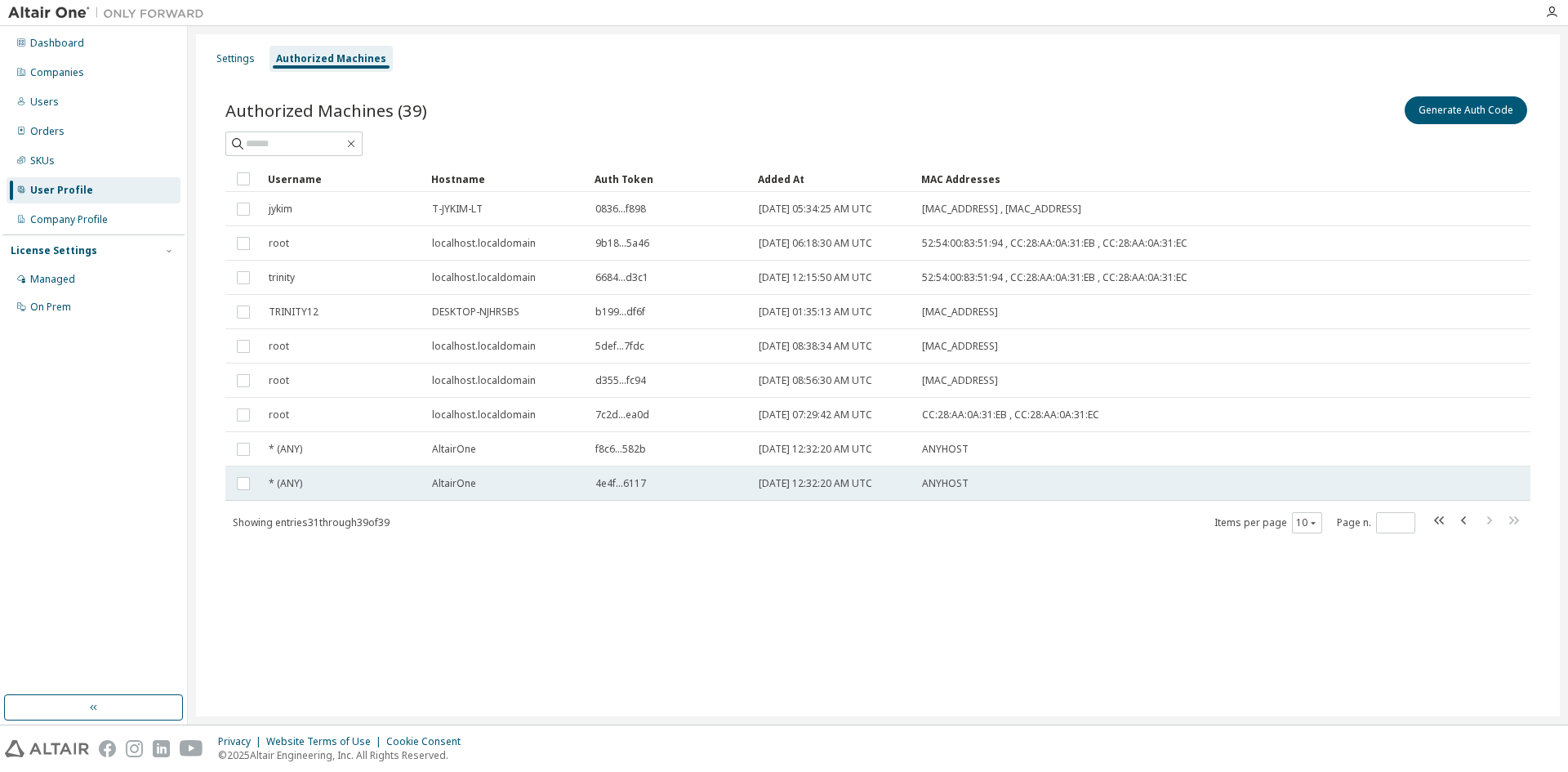
drag, startPoint x: 813, startPoint y: 481, endPoint x: 908, endPoint y: 491, distance: 95.5
click at [908, 491] on td "[DATE] 12:32:20 AM UTC" at bounding box center [833, 484] width 163 height 34
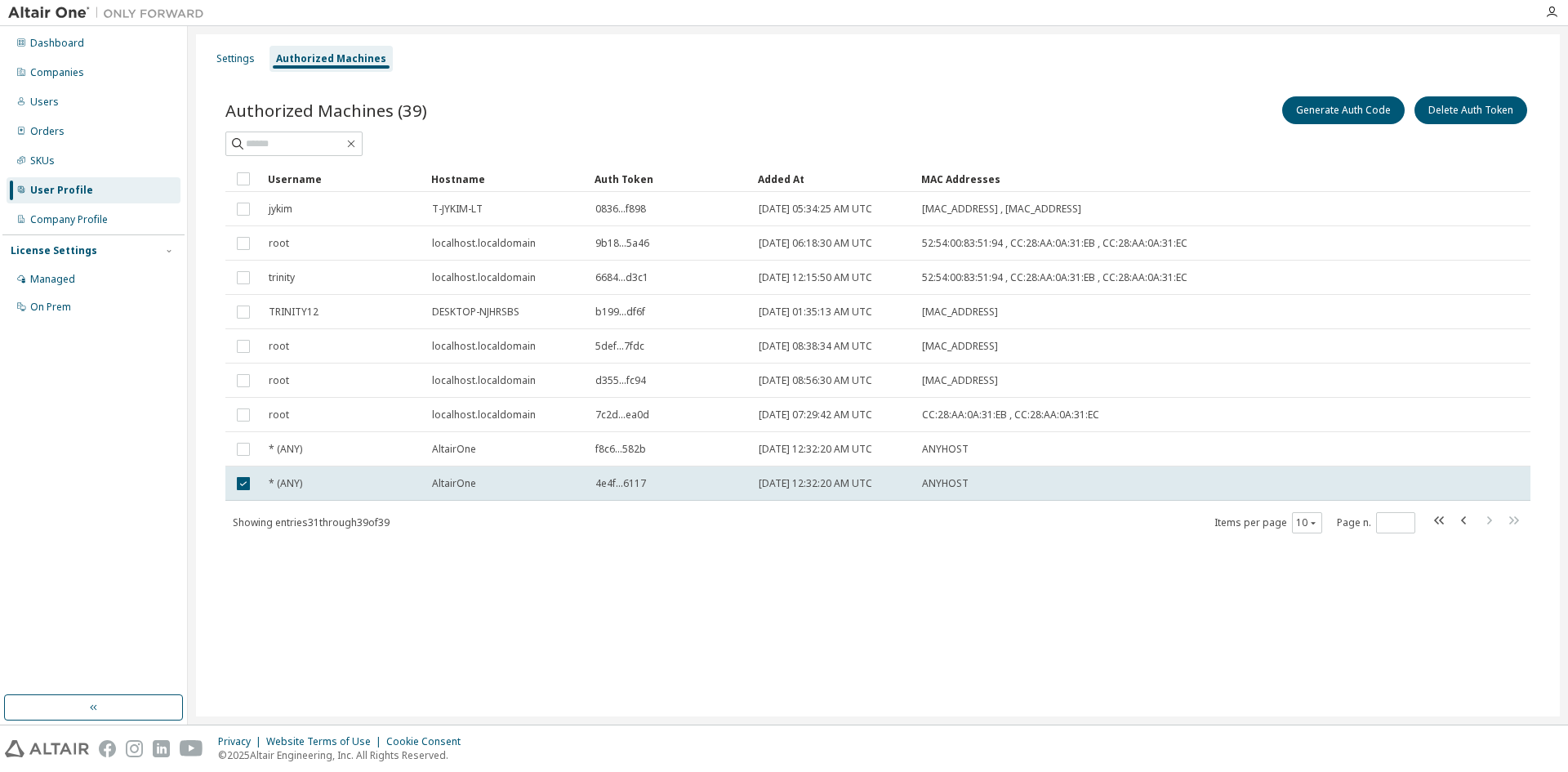
click at [932, 581] on div "Settings Authorized Machines Authorized Machines (39) Generate Auth Code Delete…" at bounding box center [878, 375] width 1364 height 682
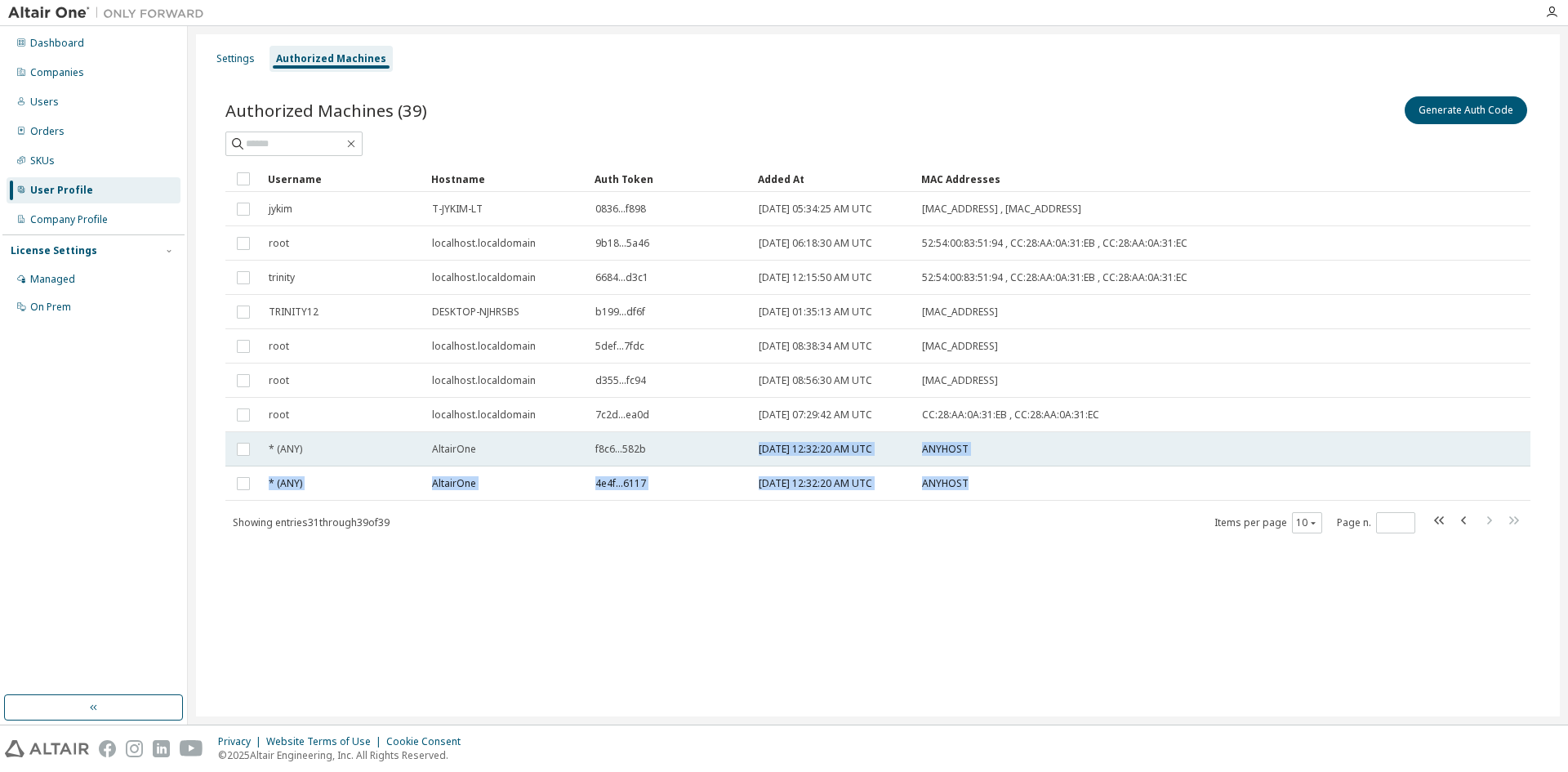
drag, startPoint x: 965, startPoint y: 482, endPoint x: 756, endPoint y: 452, distance: 211.1
click at [756, 452] on tbody "jykim T-JYKIM-LT 0836...f898 2025-03-19 05:34:25 AM UTC 34:7D:F6:94:0A:DD , 34:…" at bounding box center [878, 346] width 1305 height 309
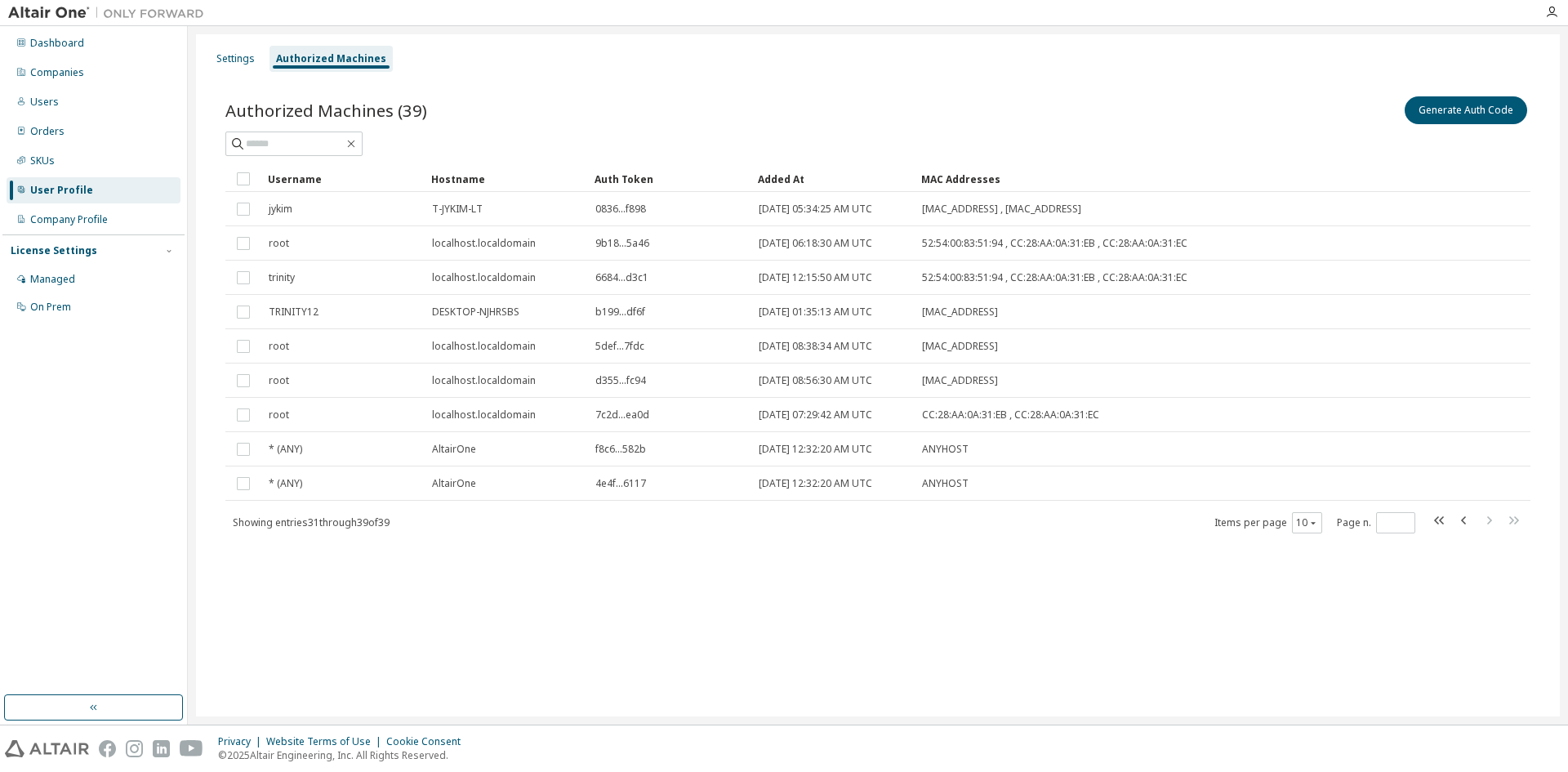
click at [908, 571] on div "Authorized Machines (39) Generate Auth Code Clear Load Save Save As Field Opera…" at bounding box center [878, 325] width 1344 height 503
click at [1445, 519] on icon "button" at bounding box center [1439, 520] width 20 height 20
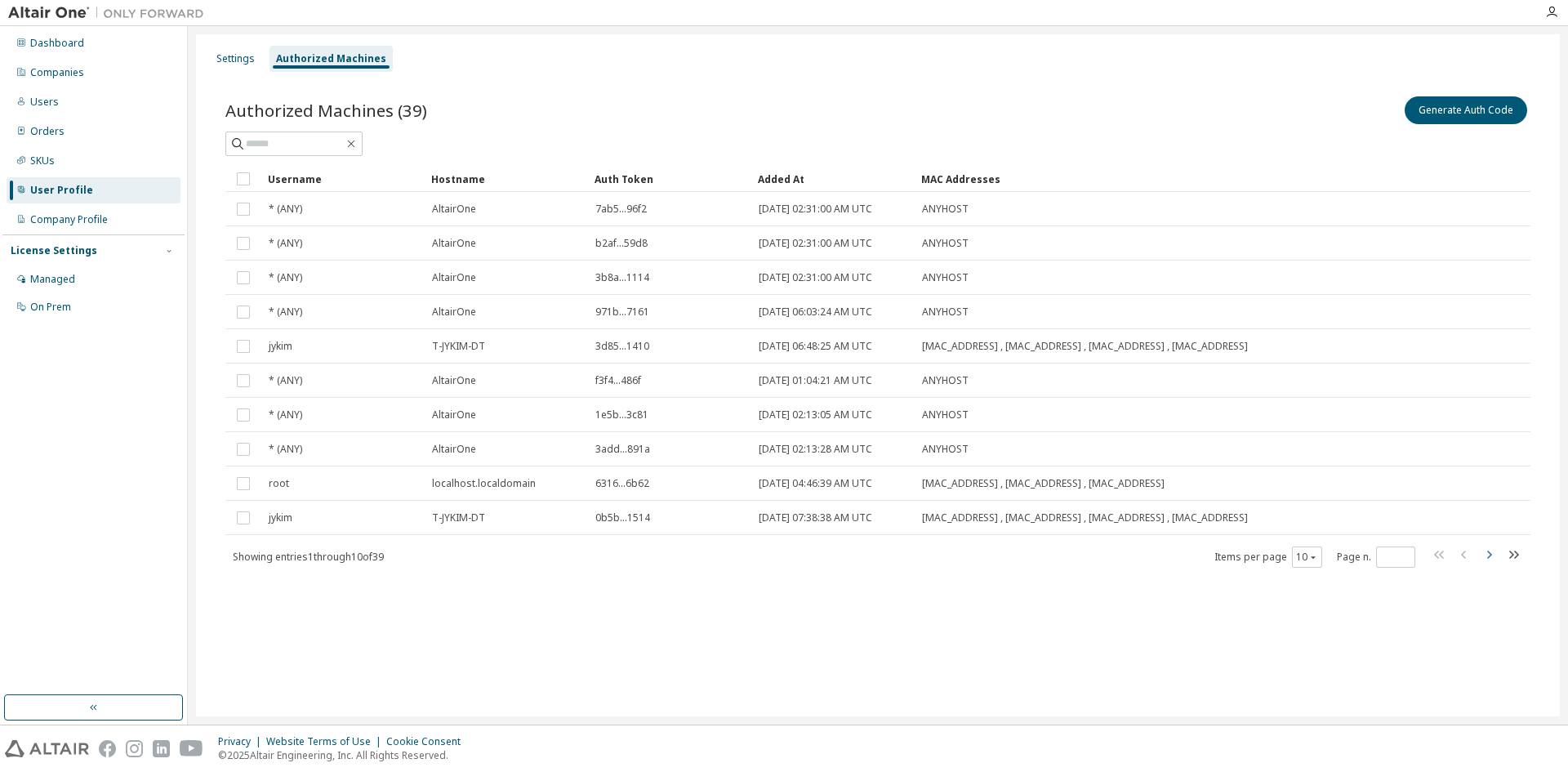
click at [1486, 556] on icon "button" at bounding box center [1489, 554] width 20 height 20
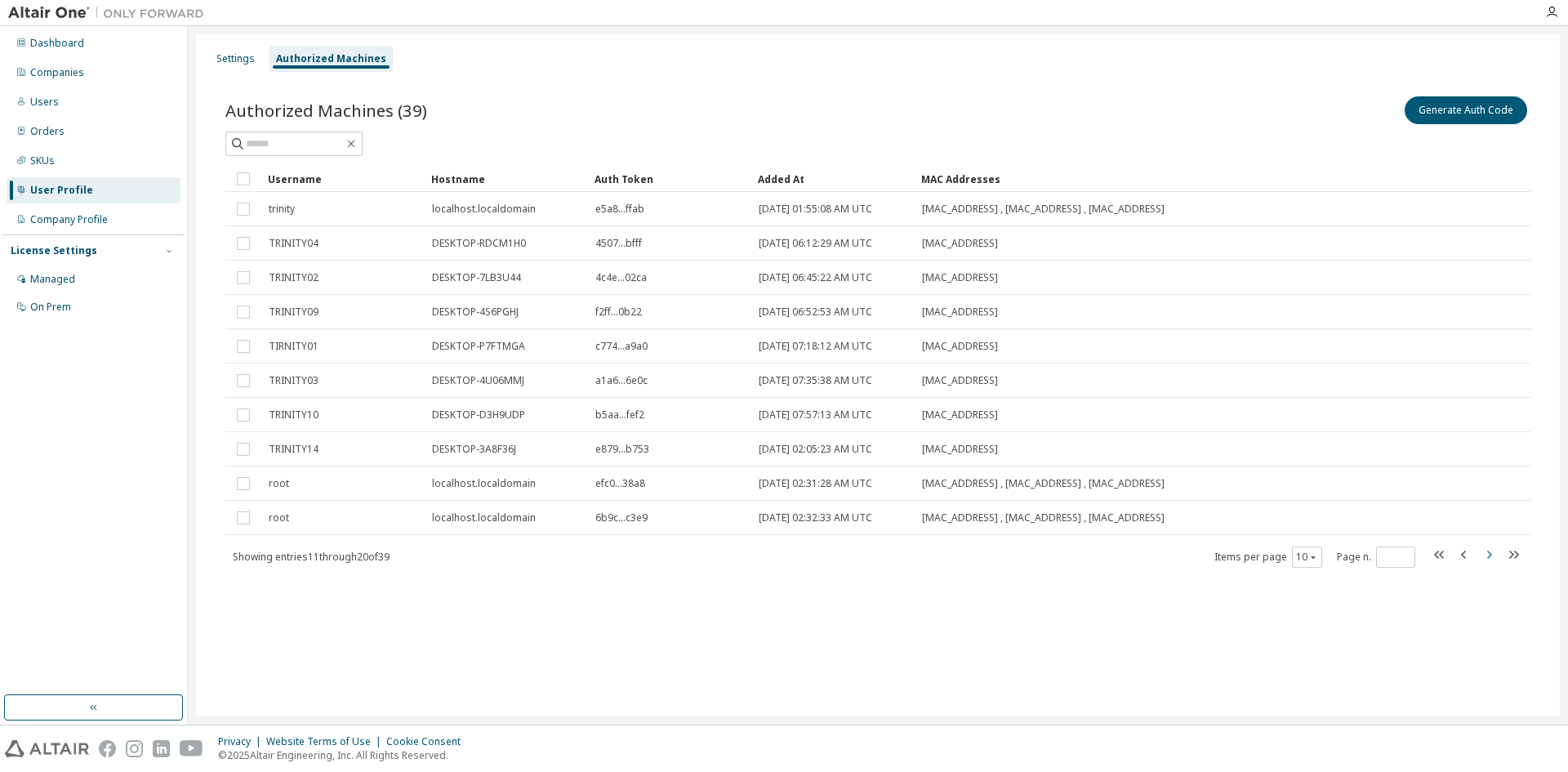
click at [1487, 551] on icon "button" at bounding box center [1489, 554] width 20 height 20
click at [1490, 560] on icon "button" at bounding box center [1489, 554] width 20 height 20
type input "*"
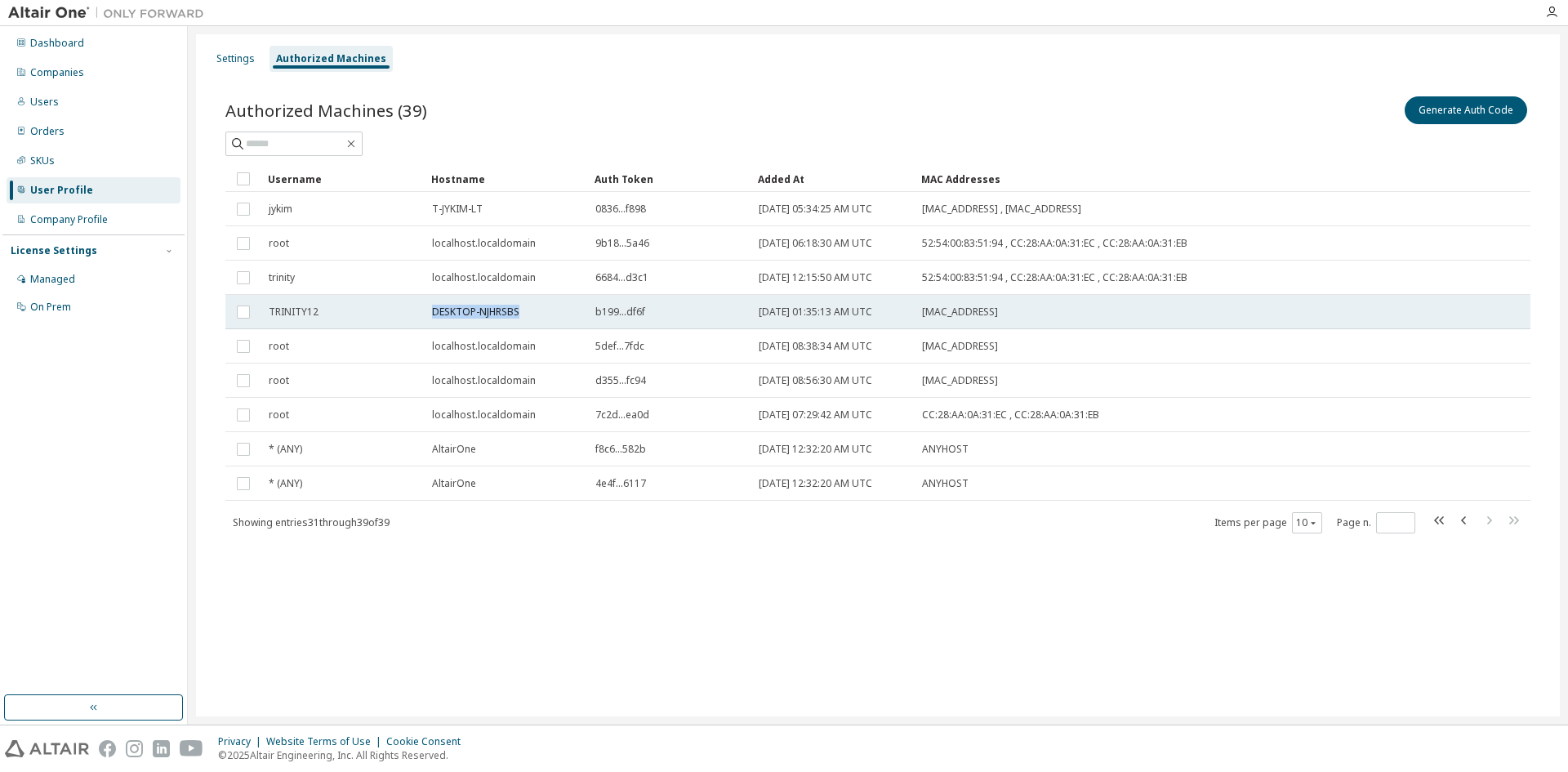
drag, startPoint x: 435, startPoint y: 312, endPoint x: 519, endPoint y: 313, distance: 84.0
click at [519, 313] on span "DESKTOP-NJHRSBS" at bounding box center [476, 311] width 87 height 13
click at [512, 312] on span "DESKTOP-NJHRSBS" at bounding box center [476, 311] width 87 height 13
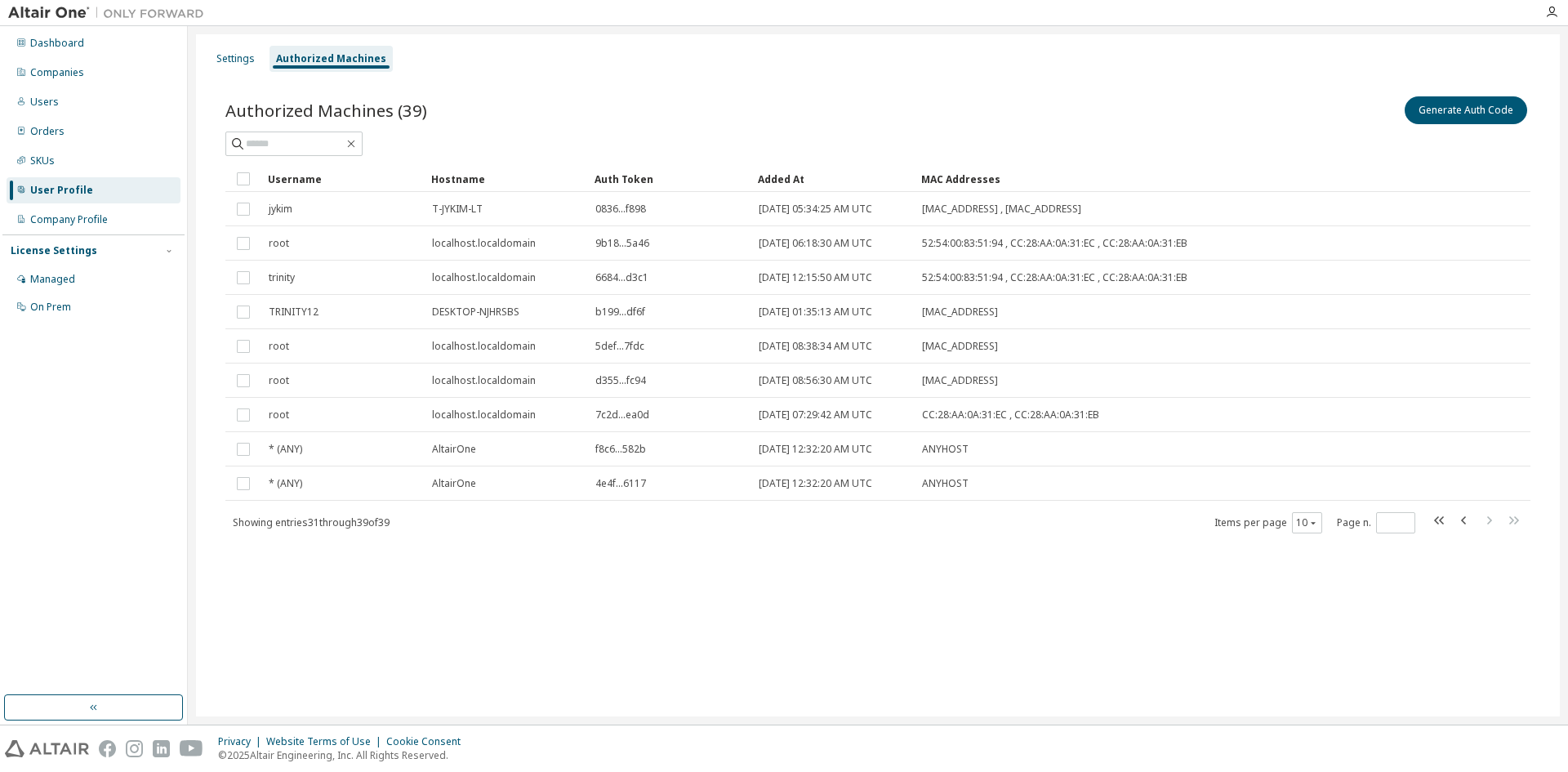
click at [524, 763] on div "Privacy Website Terms of Use Cookie Consent © 2025 Altair Engineering, Inc. All…" at bounding box center [784, 749] width 1568 height 46
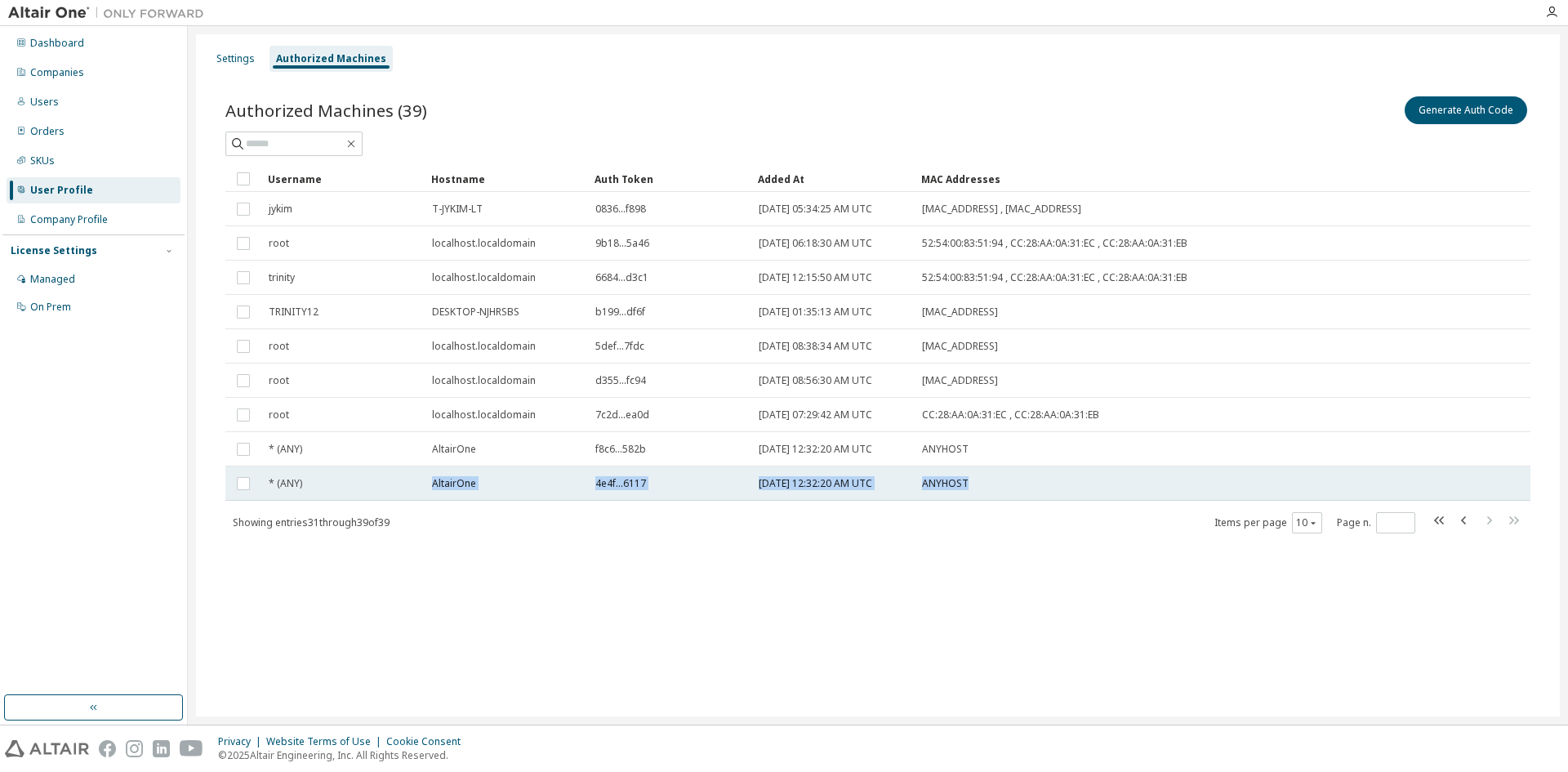
drag, startPoint x: 435, startPoint y: 484, endPoint x: 977, endPoint y: 477, distance: 542.0
click at [977, 477] on tr "* (ANY) AltairOne 4e4f...6117 2025-09-29 12:32:20 AM UTC ANYHOST" at bounding box center [878, 484] width 1305 height 34
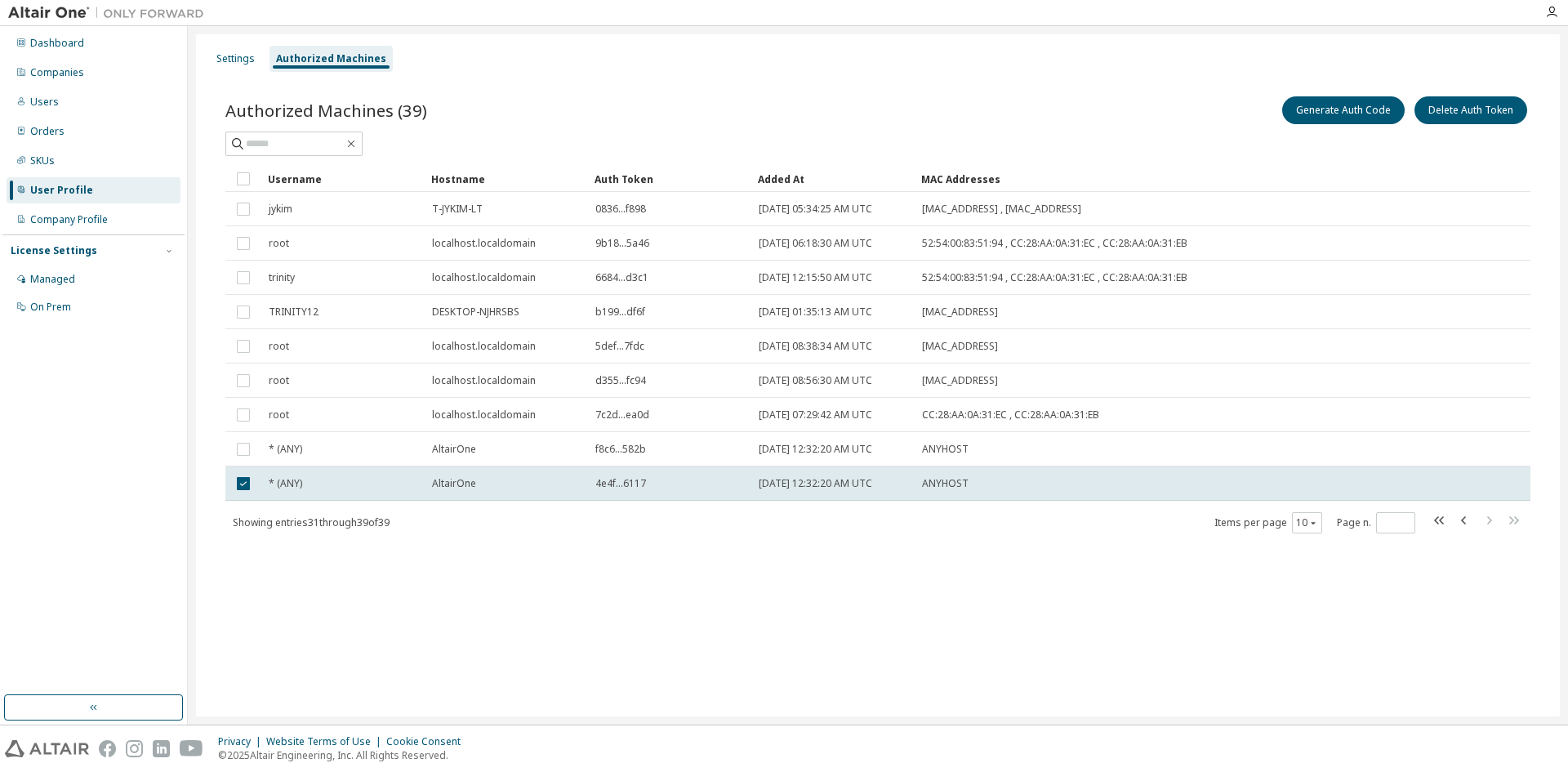
click at [986, 549] on div "Authorized Machines (39) Generate Auth Code Delete Auth Token Clear Load Save S…" at bounding box center [878, 325] width 1344 height 503
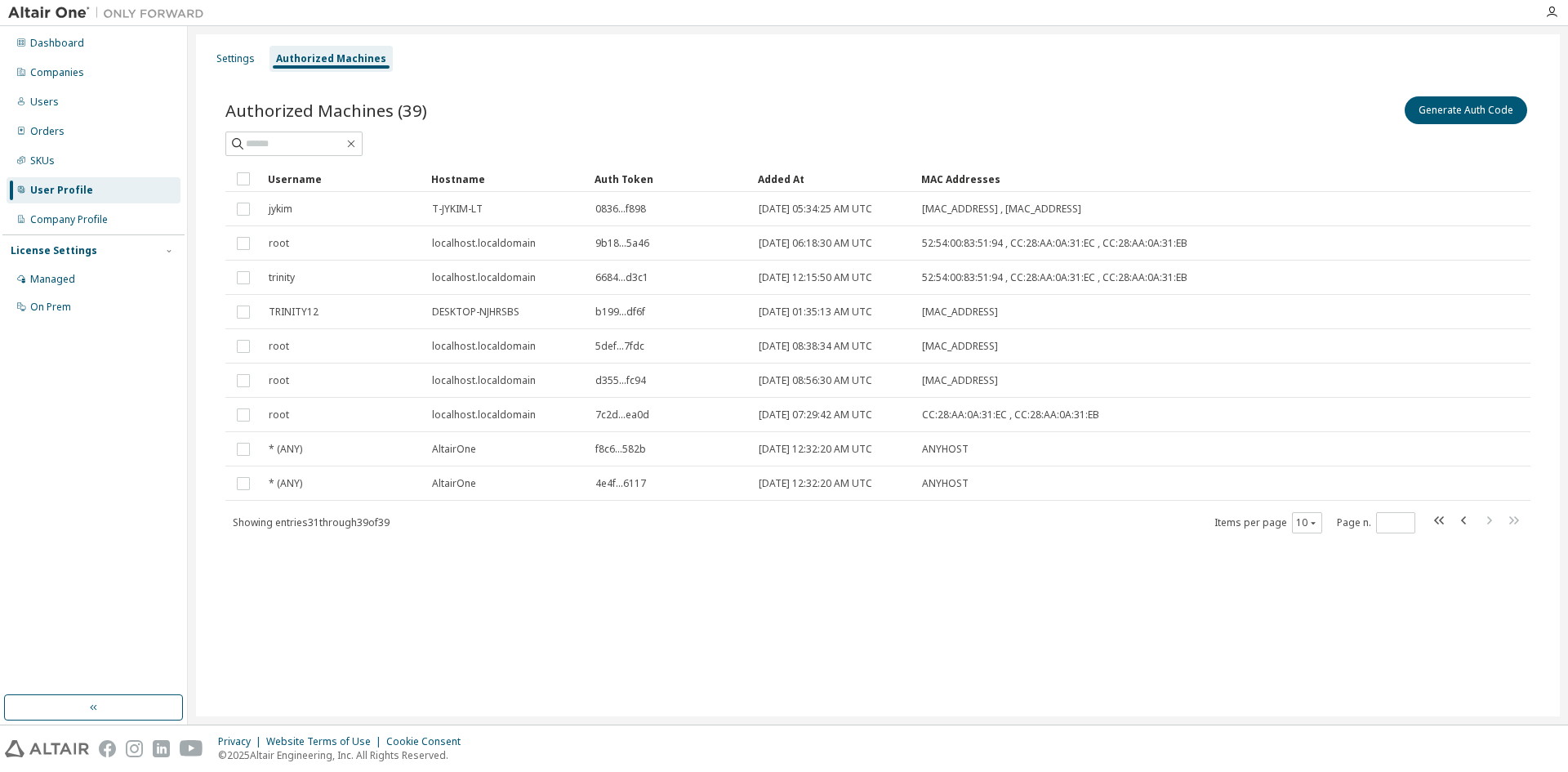
click at [974, 635] on div "Settings Authorized Machines Authorized Machines (39) Generate Auth Code Clear …" at bounding box center [878, 375] width 1364 height 682
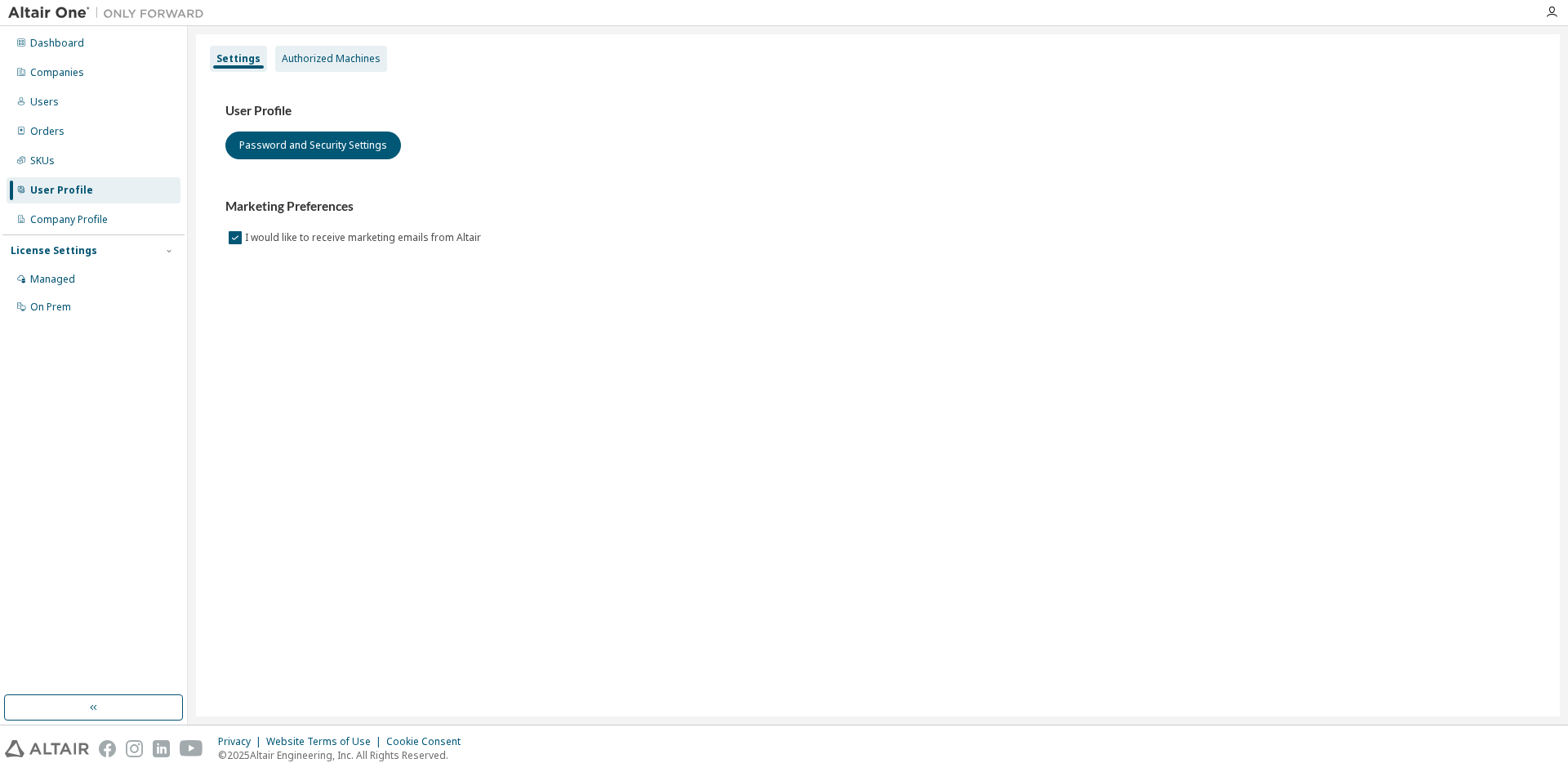
click at [303, 62] on div "Authorized Machines" at bounding box center [331, 59] width 99 height 13
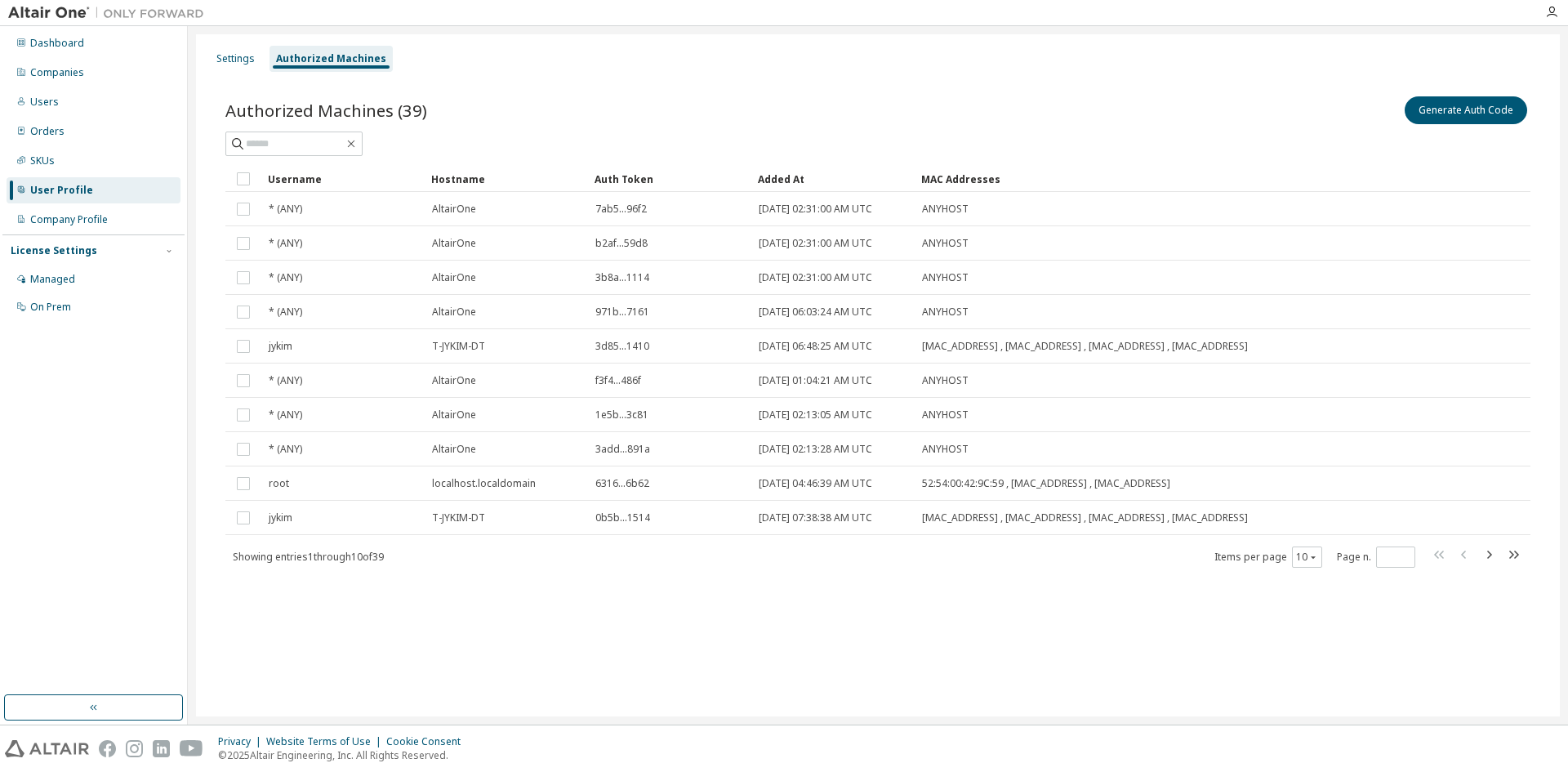
click at [1191, 668] on div "Settings Authorized Machines Authorized Machines (39) Generate Auth Code Clear …" at bounding box center [878, 375] width 1364 height 682
click at [1520, 560] on icon "button" at bounding box center [1514, 554] width 20 height 20
type input "*"
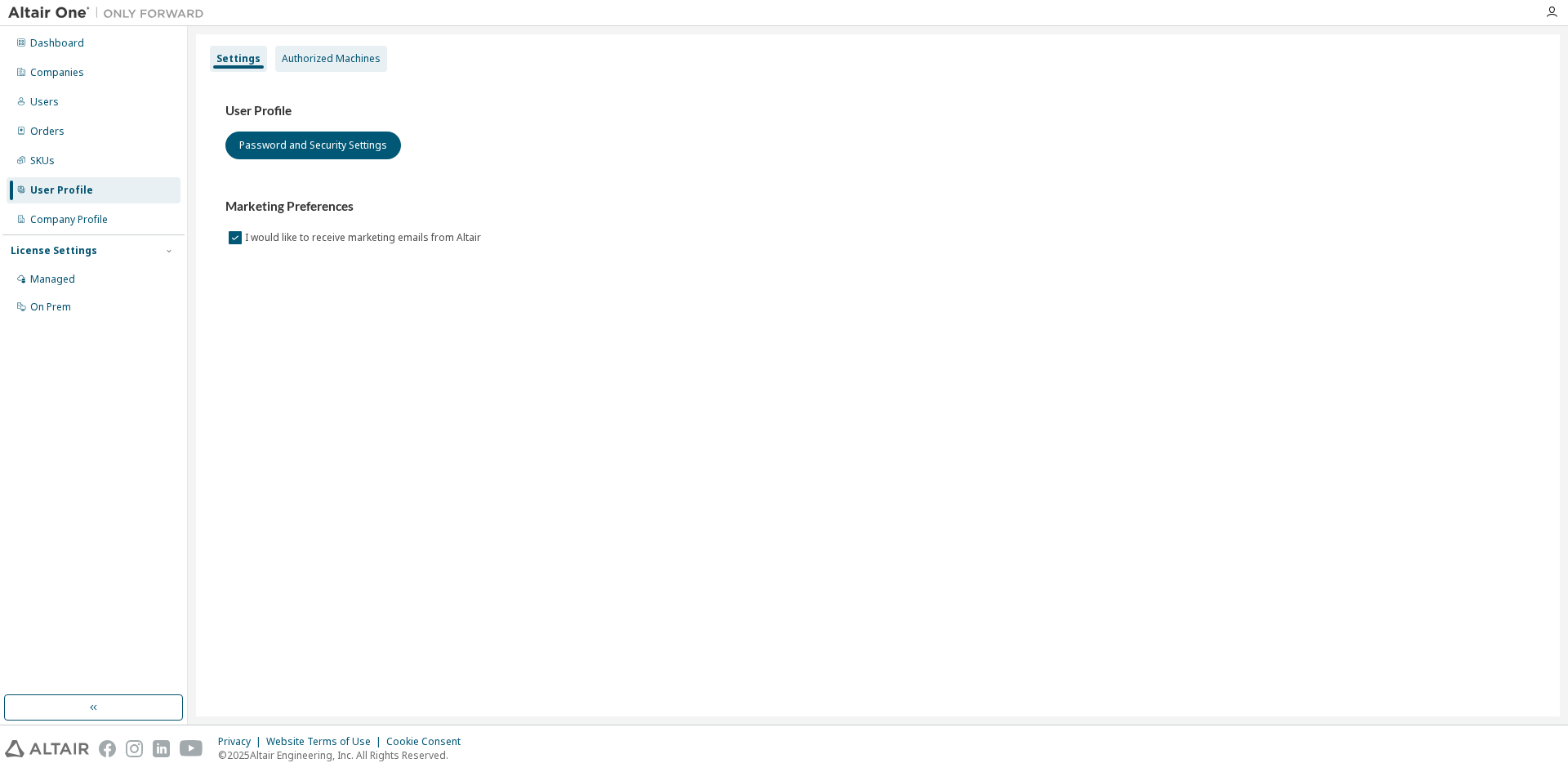
click at [331, 51] on div "Authorized Machines" at bounding box center [330, 58] width 112 height 26
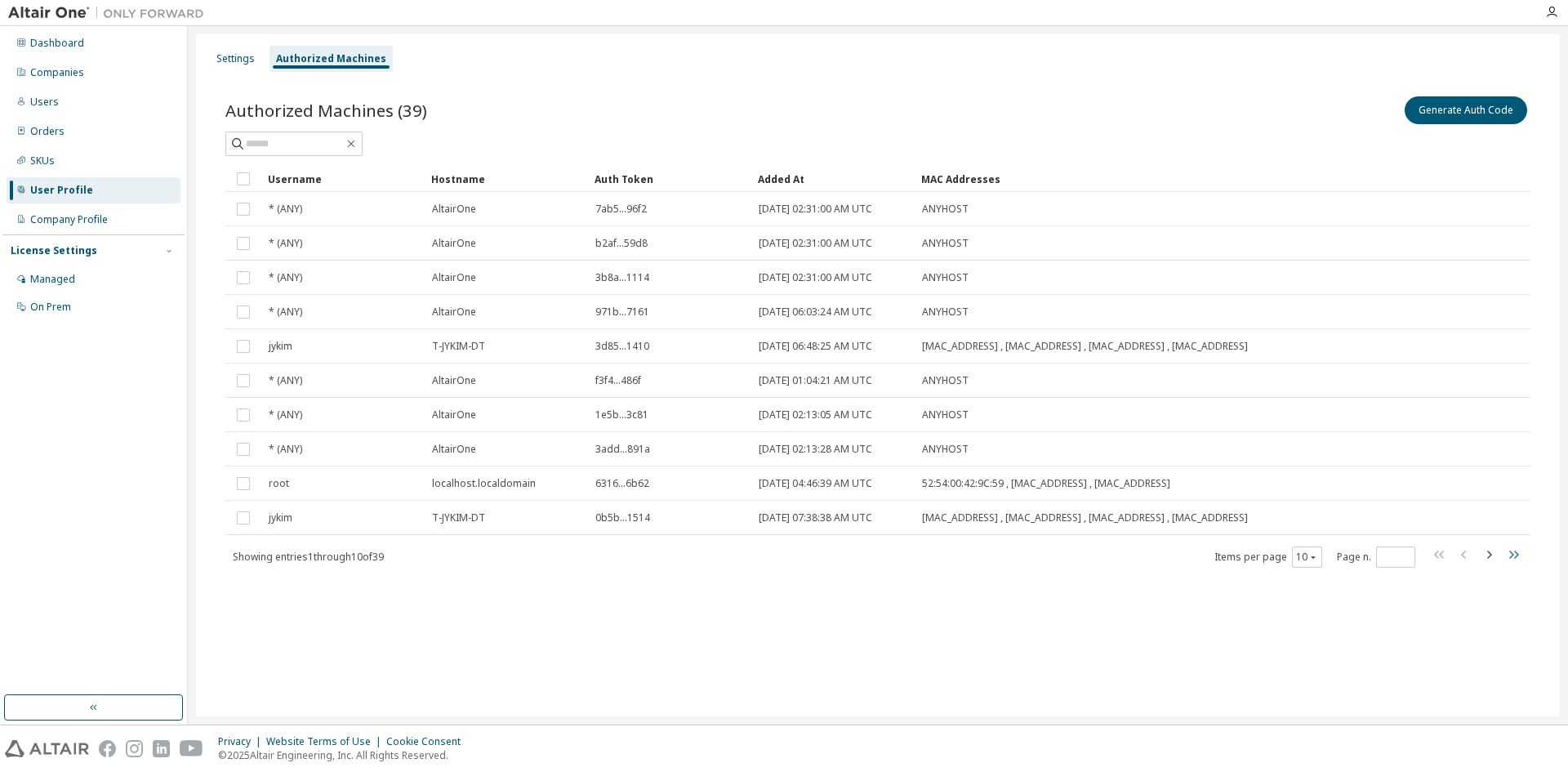
click at [1521, 553] on icon "button" at bounding box center [1514, 554] width 20 height 20
type input "*"
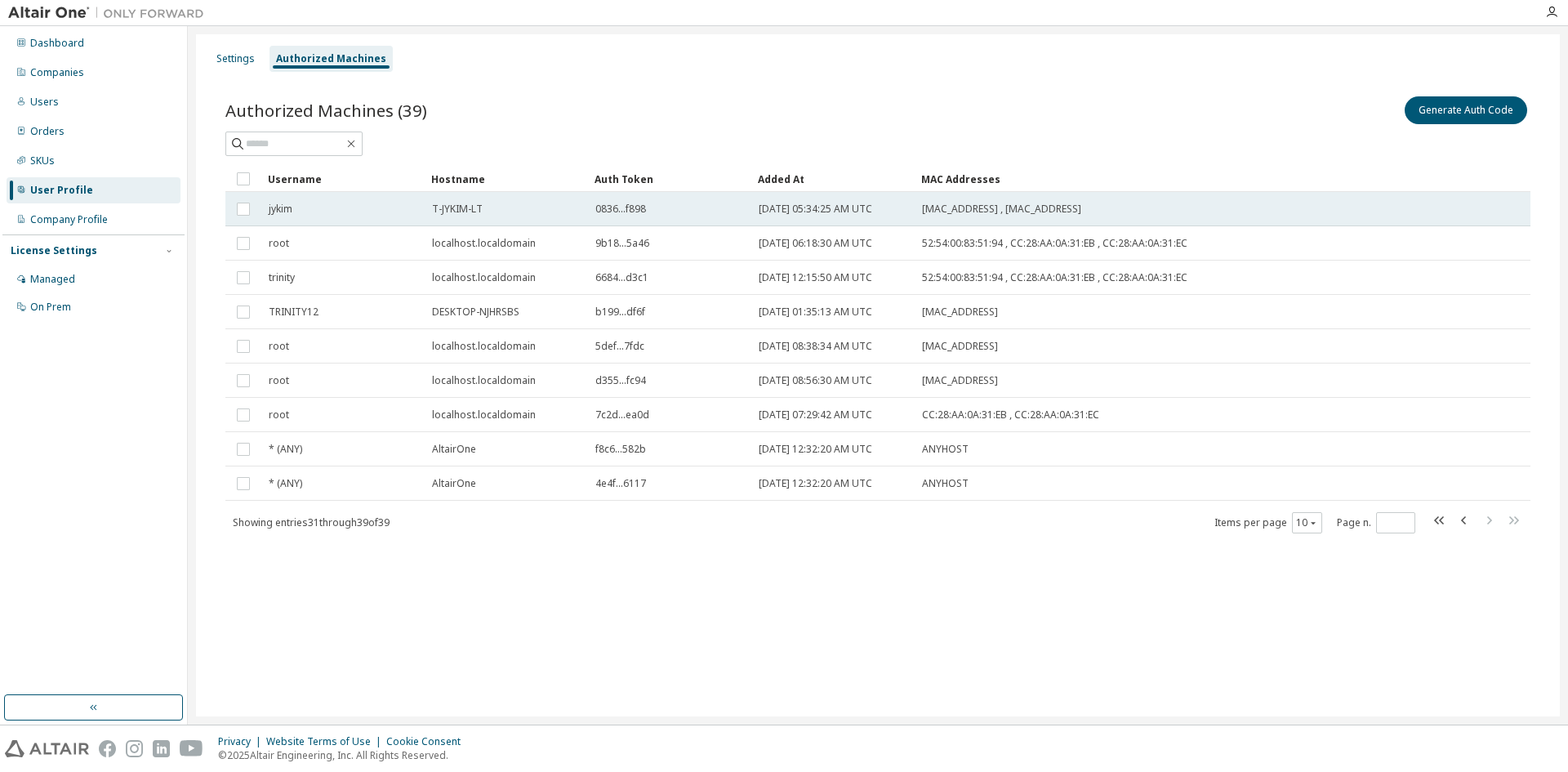
drag, startPoint x: 434, startPoint y: 210, endPoint x: 1206, endPoint y: 212, distance: 772.0
click at [1206, 212] on tr "[PERSON_NAME]-LT 0836...f898 [DATE] 05:34:25 AM UTC [MAC_ADDRESS] , [MAC_ADDRES…" at bounding box center [878, 209] width 1305 height 34
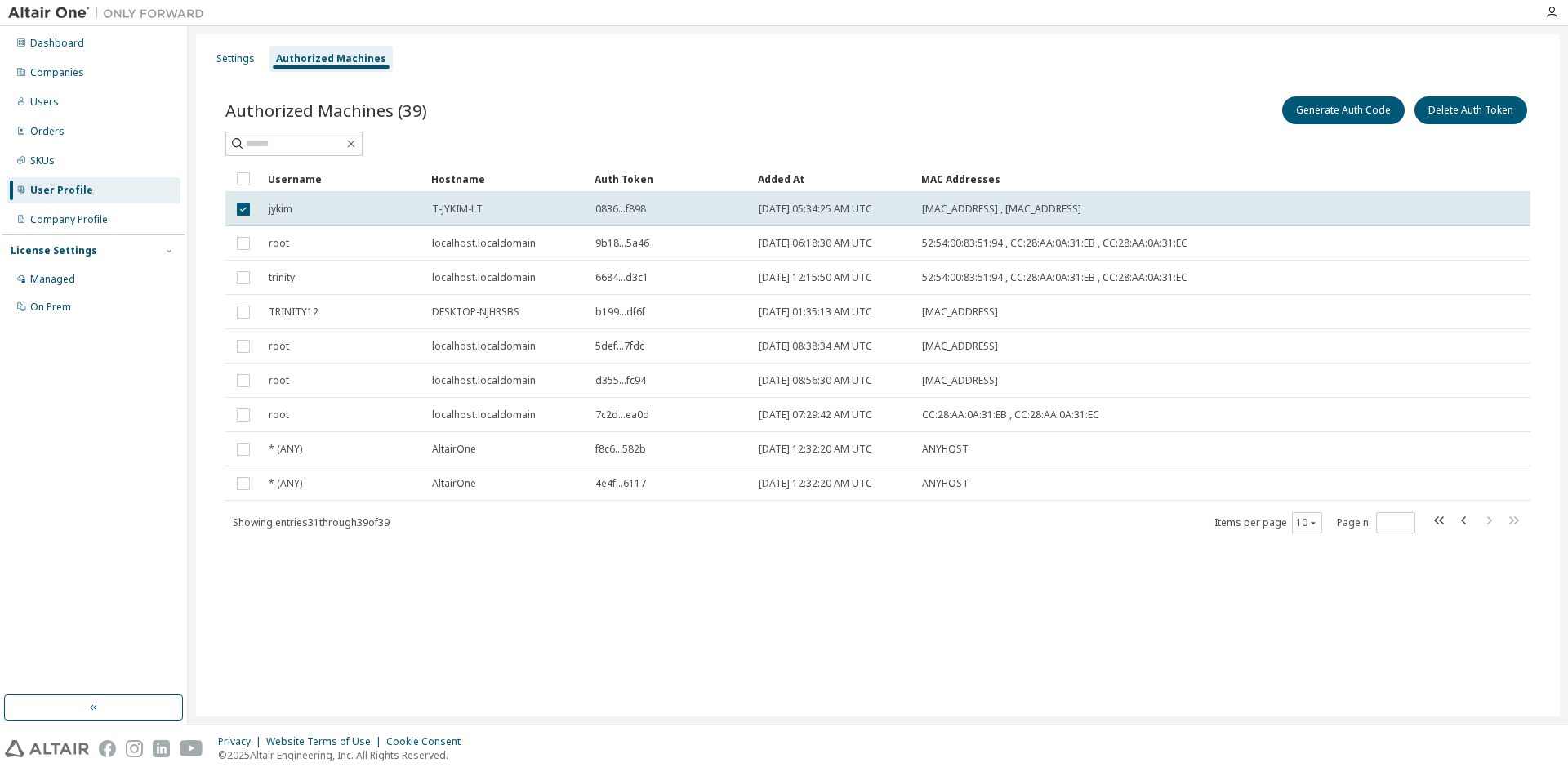
click at [1206, 212] on div "[MAC_ADDRESS] , [MAC_ADDRESS]" at bounding box center [1140, 209] width 436 height 13
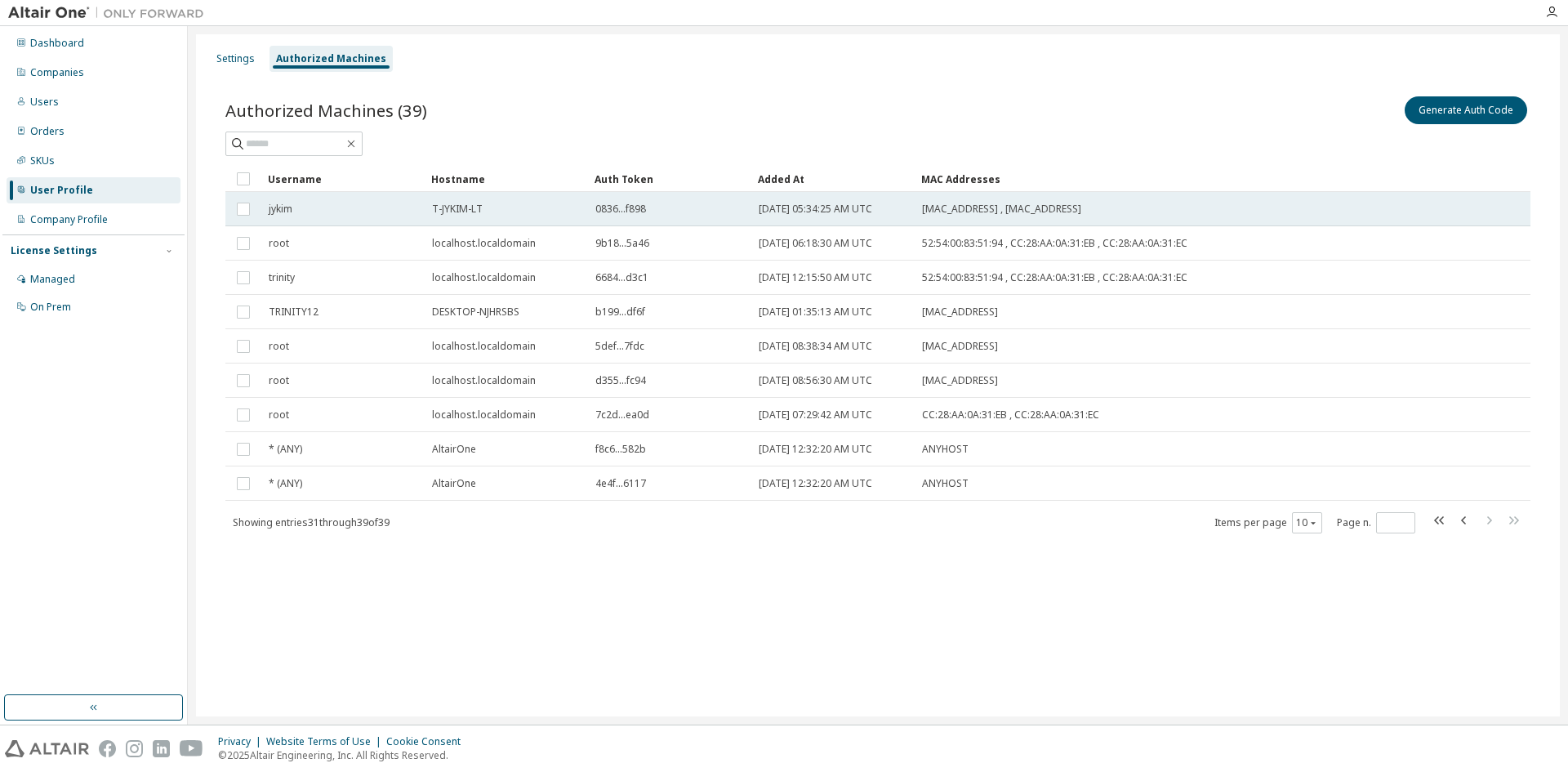
drag, startPoint x: 1111, startPoint y: 207, endPoint x: 664, endPoint y: 206, distance: 447.0
click at [664, 206] on tr "[PERSON_NAME]-LT 0836...f898 [DATE] 05:34:25 AM UTC [MAC_ADDRESS] , [MAC_ADDRES…" at bounding box center [878, 209] width 1305 height 34
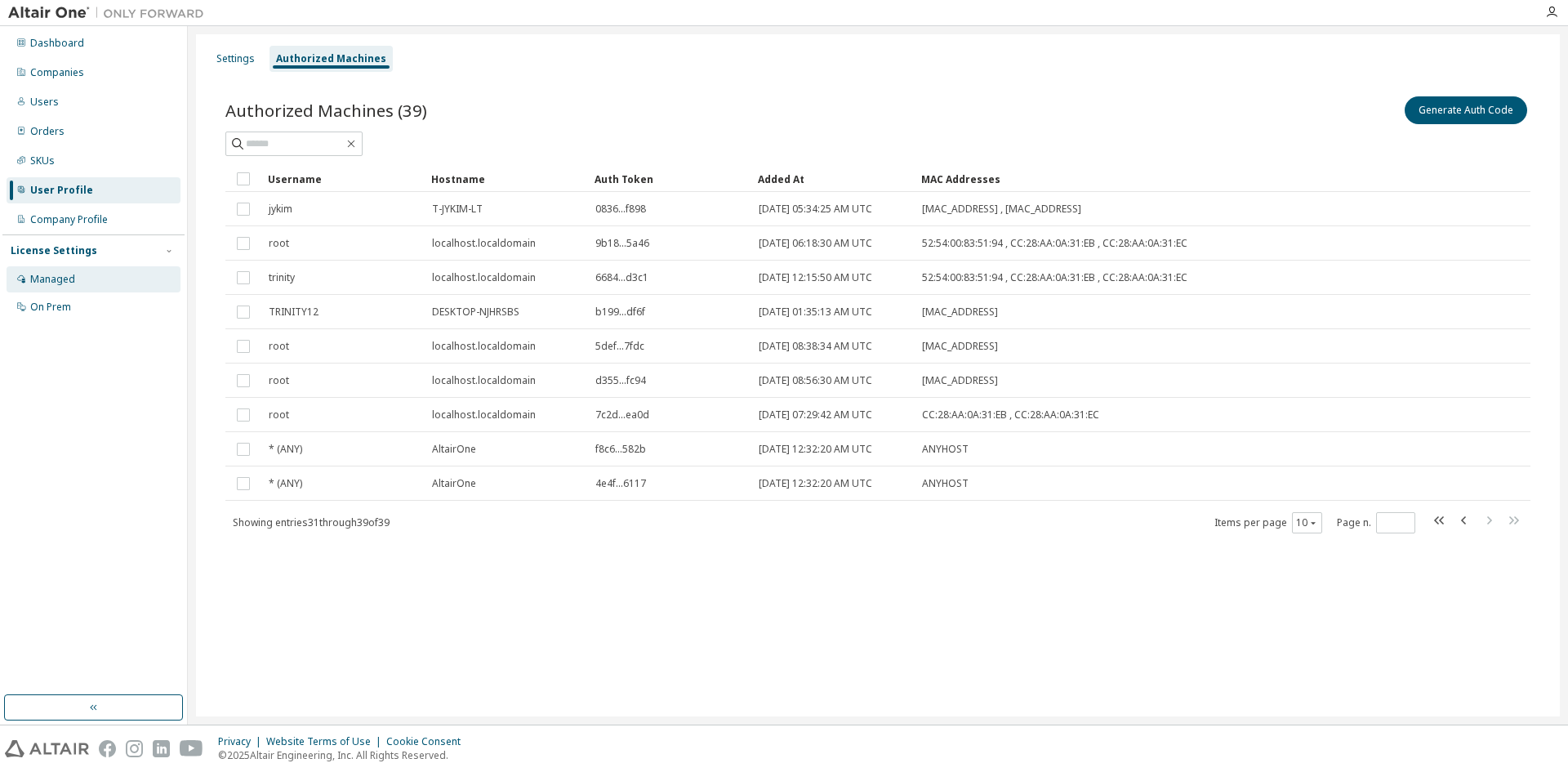
click at [64, 283] on div "Managed" at bounding box center [53, 279] width 45 height 13
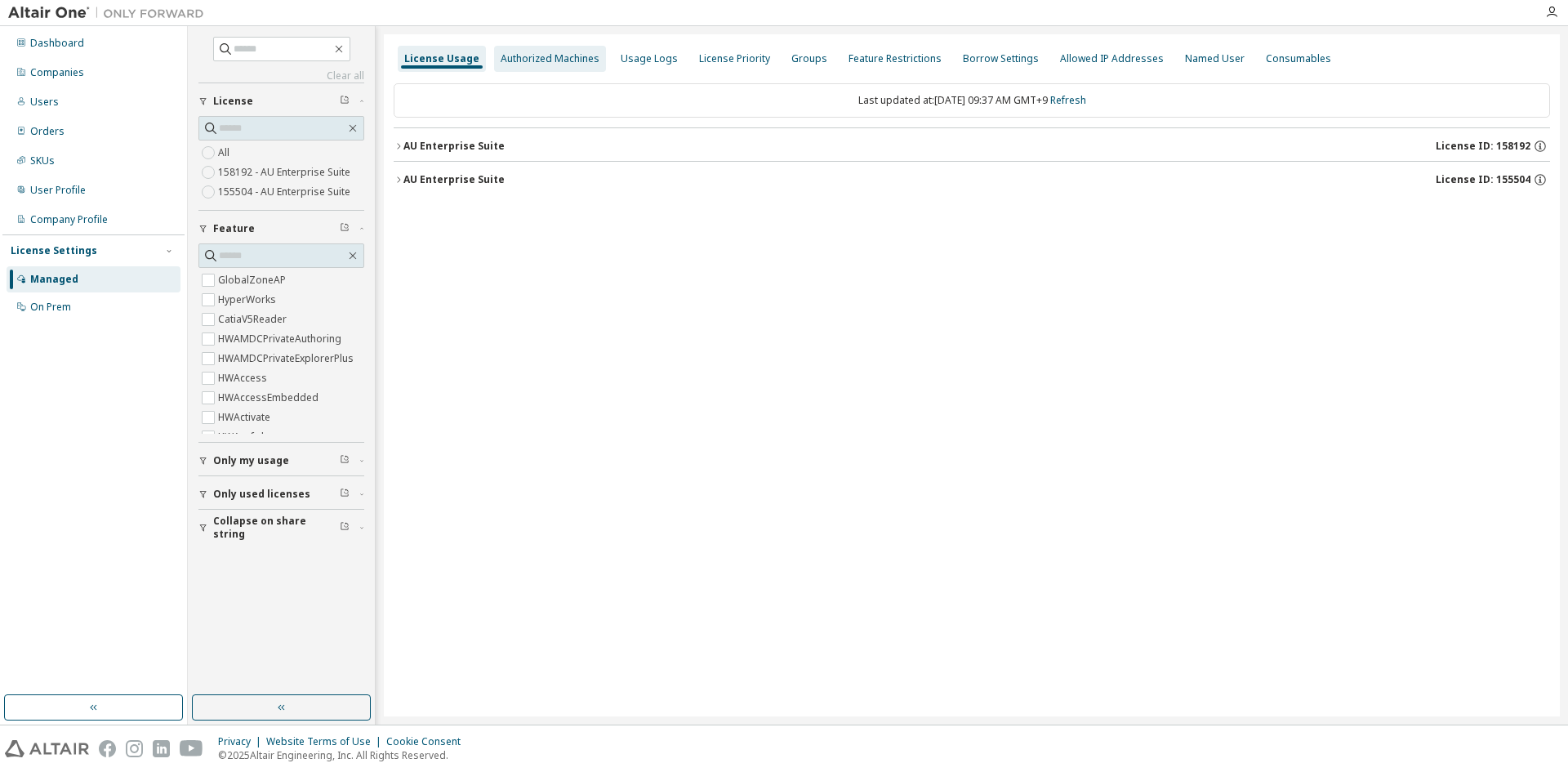
click at [510, 57] on div "Authorized Machines" at bounding box center [550, 59] width 99 height 13
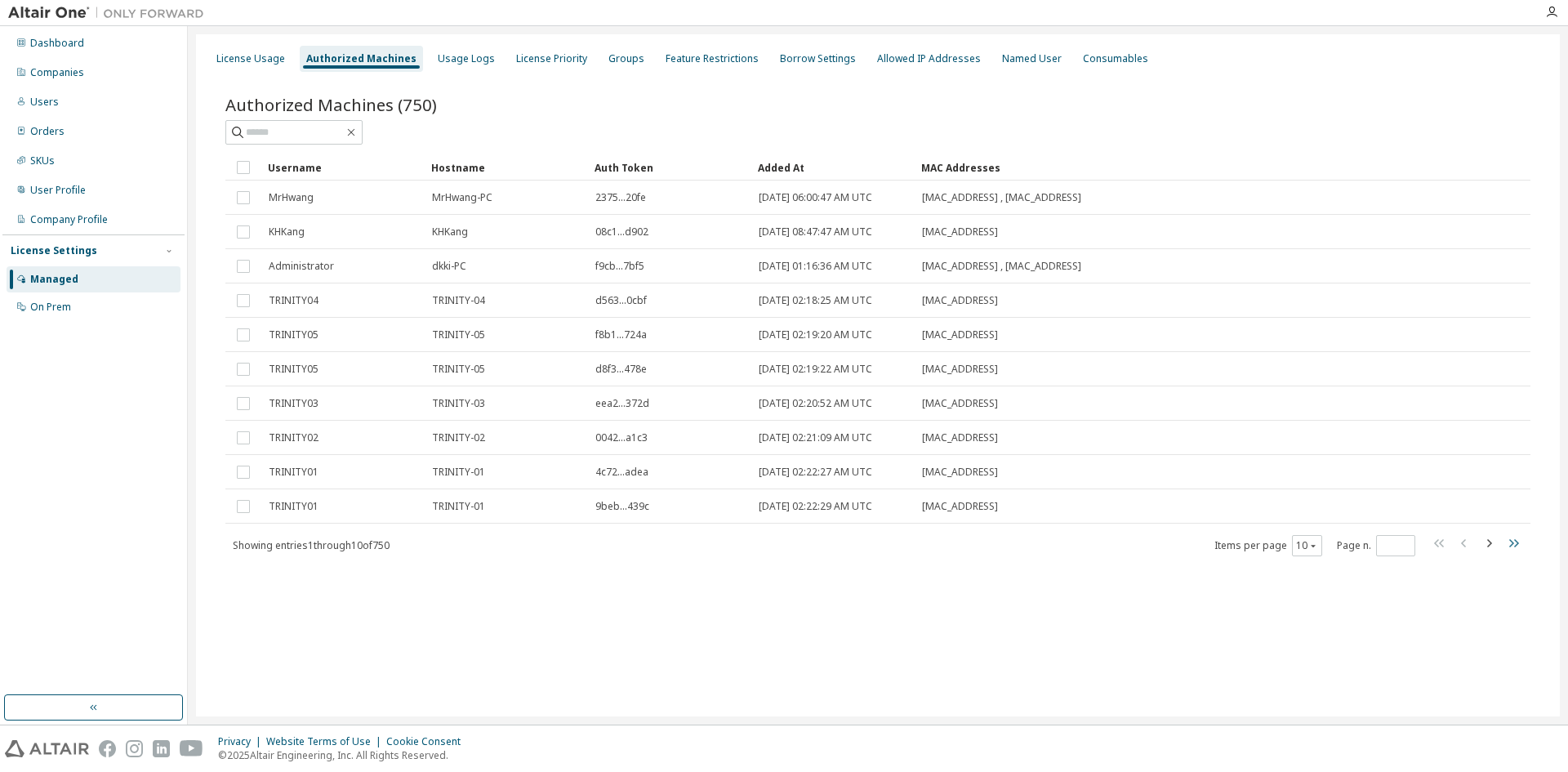
click at [1515, 543] on icon "button" at bounding box center [1514, 544] width 20 height 20
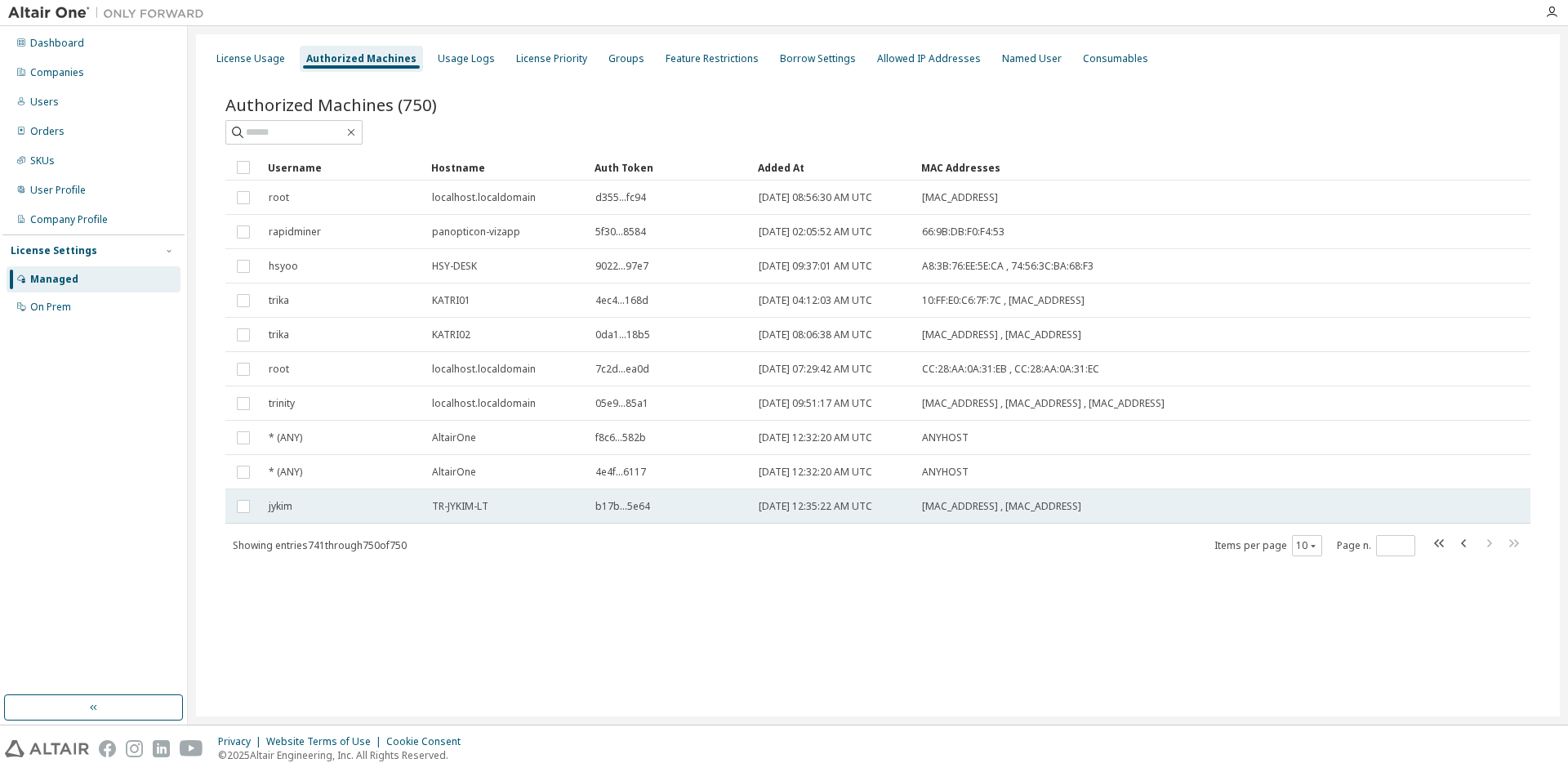
drag, startPoint x: 429, startPoint y: 502, endPoint x: 1108, endPoint y: 507, distance: 679.0
click at [1108, 507] on tr "jykim TR-JYKIM-LT b17b...5e64 [DATE] 12:35:22 AM UTC [MAC_ADDRESS] , [MAC_ADDRE…" at bounding box center [878, 506] width 1305 height 34
drag, startPoint x: 434, startPoint y: 505, endPoint x: 1100, endPoint y: 519, distance: 666.1
click at [1100, 519] on tr "jykim TR-JYKIM-LT b17b...5e64 [DATE] 12:35:22 AM UTC [MAC_ADDRESS] , [MAC_ADDRE…" at bounding box center [878, 506] width 1305 height 34
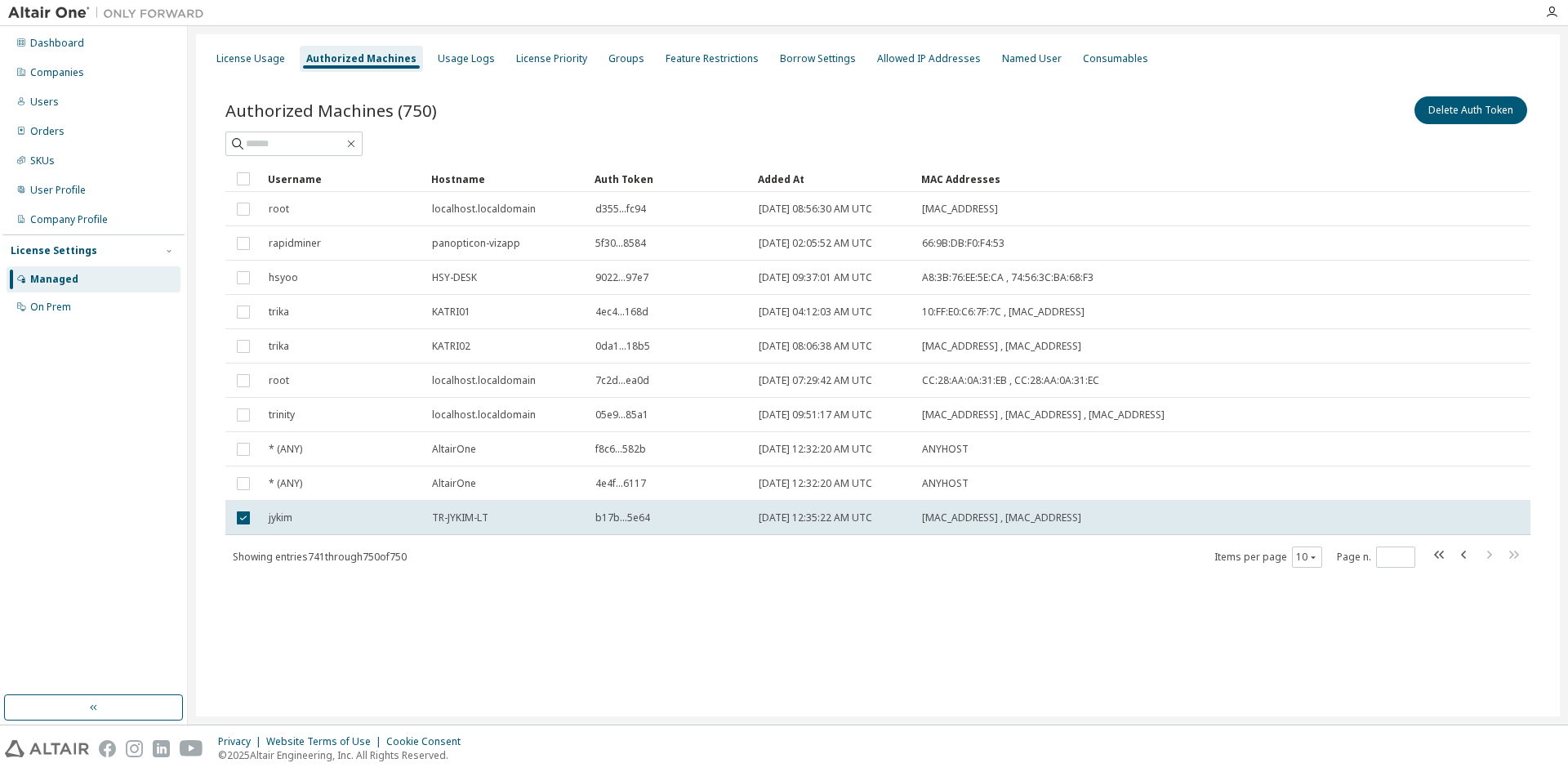
drag, startPoint x: 1092, startPoint y: 661, endPoint x: 881, endPoint y: 643, distance: 211.8
click at [1091, 661] on div "License Usage Authorized Machines Usage Logs License Priority Groups Feature Re…" at bounding box center [878, 375] width 1364 height 682
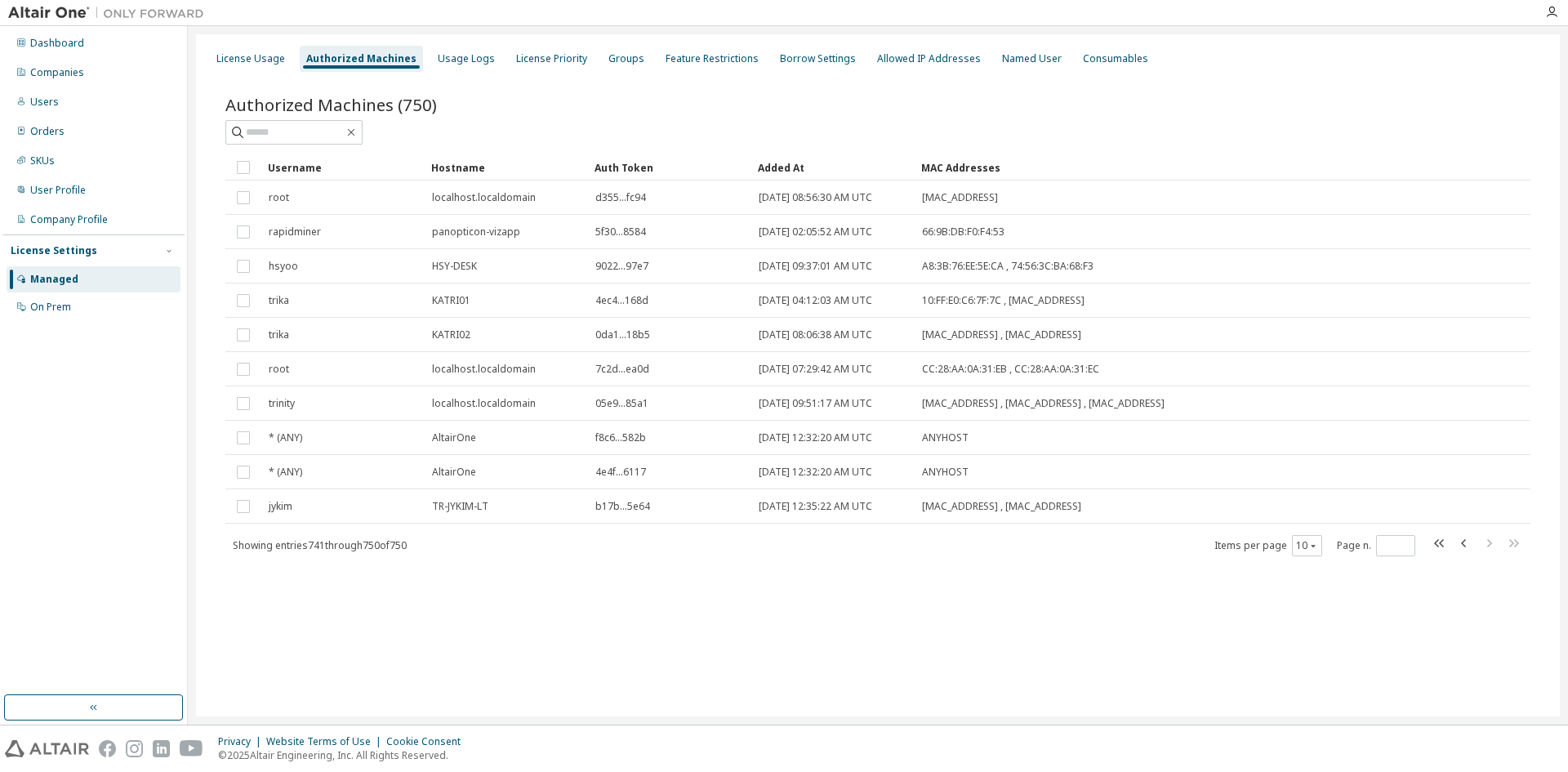
click at [250, 610] on div "License Usage Authorized Machines Usage Logs License Priority Groups Feature Re…" at bounding box center [878, 375] width 1364 height 682
click at [1461, 541] on icon "button" at bounding box center [1464, 544] width 20 height 20
type input "**"
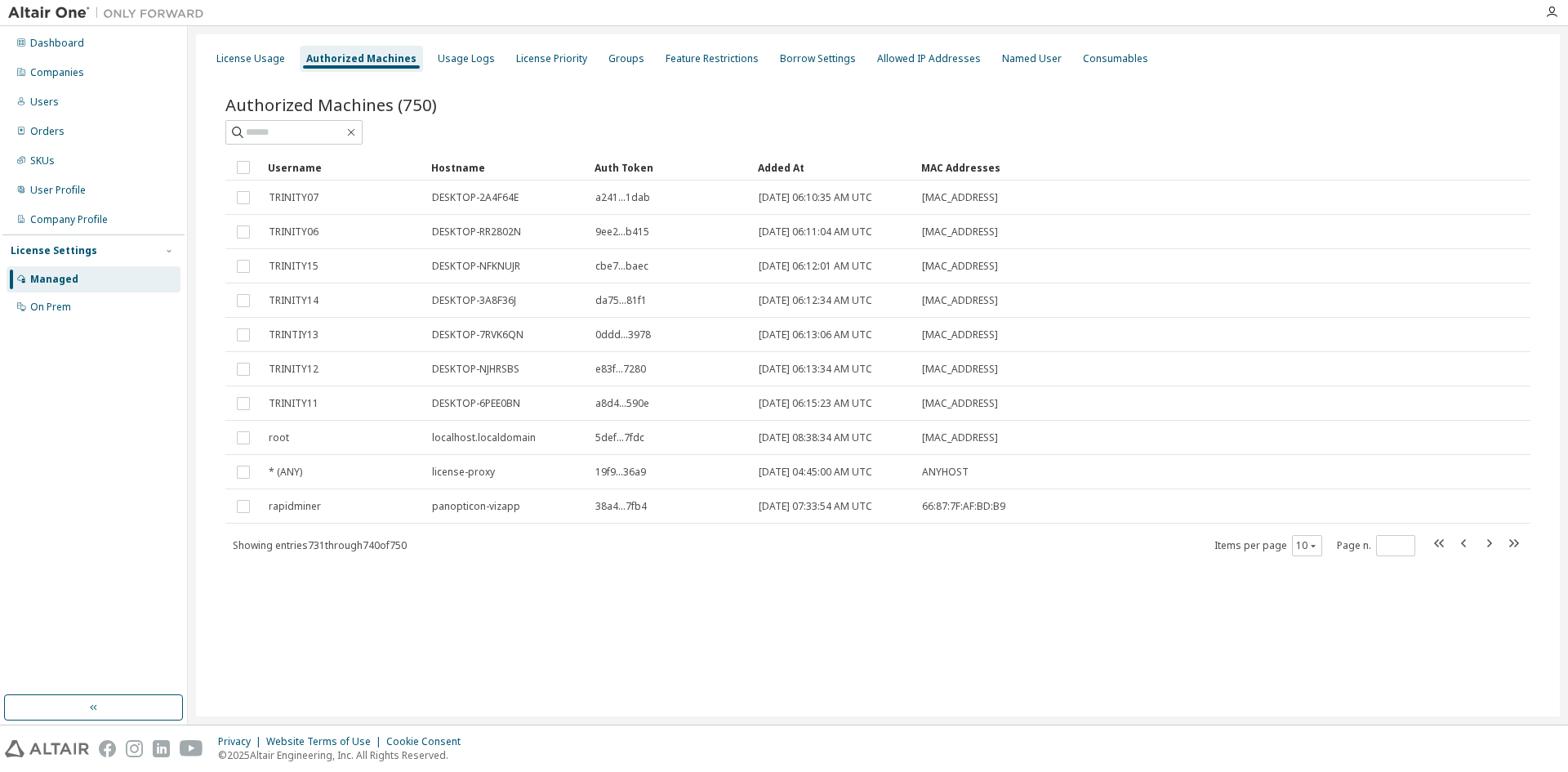
click at [582, 700] on div "License Usage Authorized Machines Usage Logs License Priority Groups Feature Re…" at bounding box center [878, 375] width 1364 height 682
